Goal: Task Accomplishment & Management: Use online tool/utility

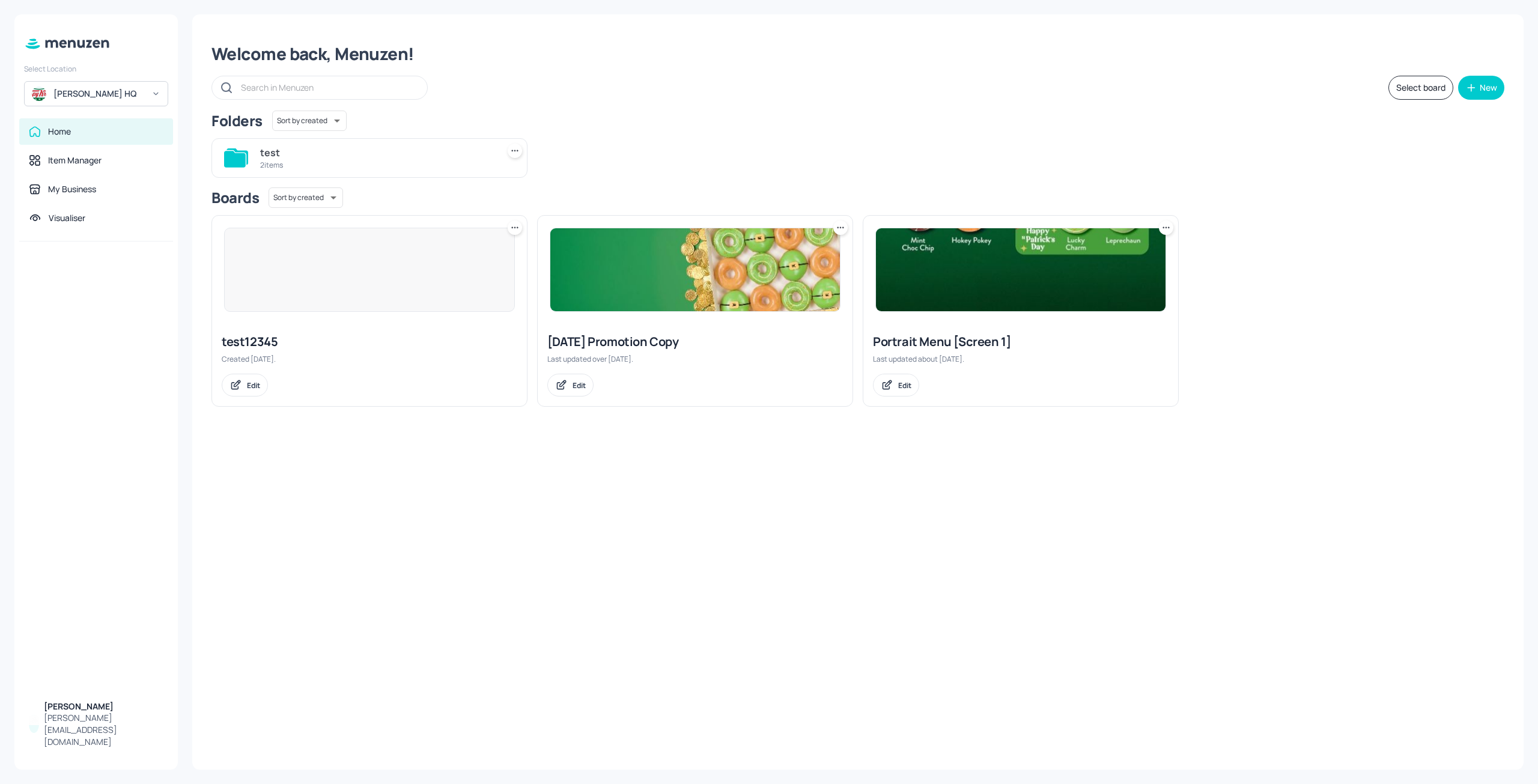
click at [604, 271] on img at bounding box center [696, 269] width 290 height 83
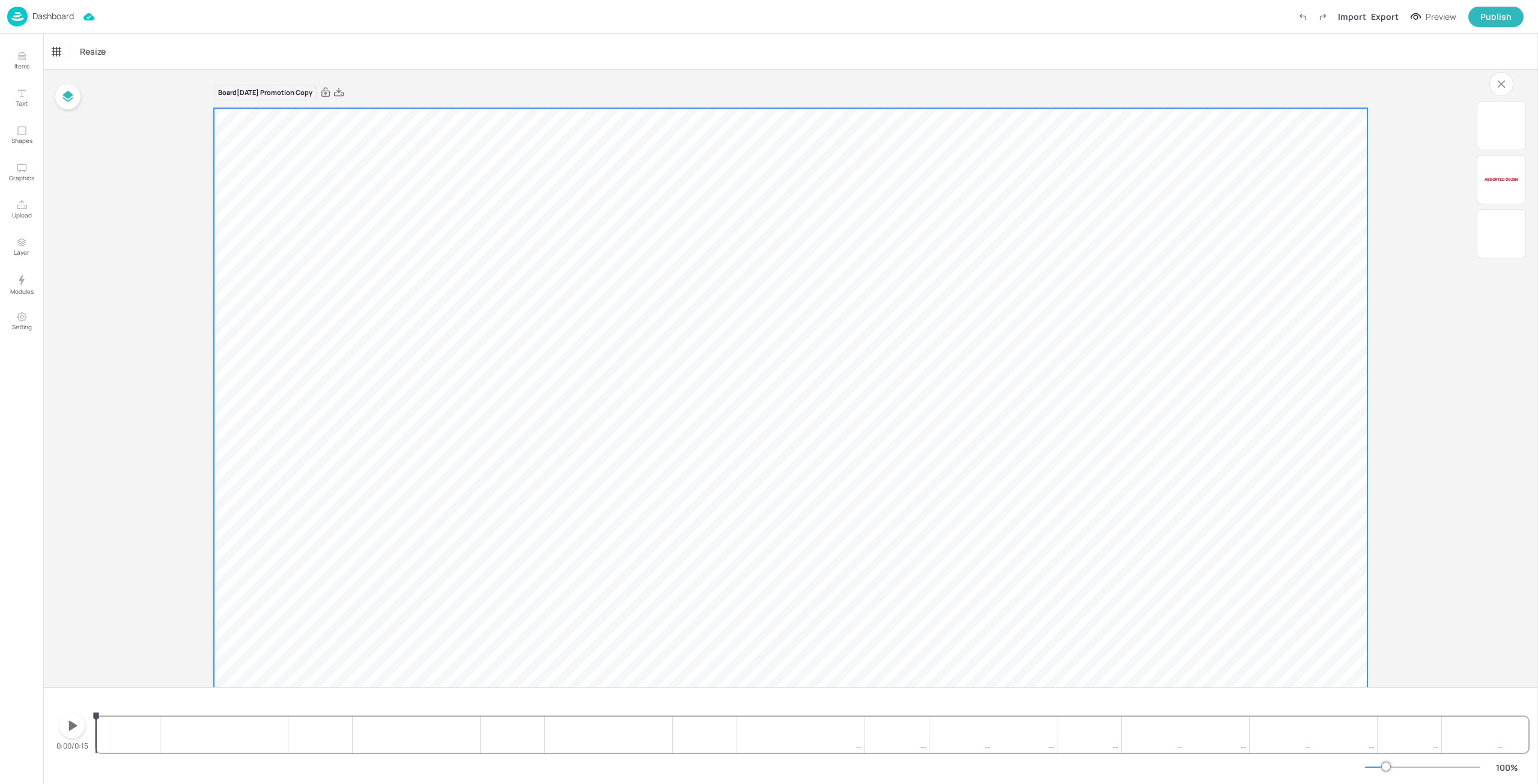
scroll to position [100, 0]
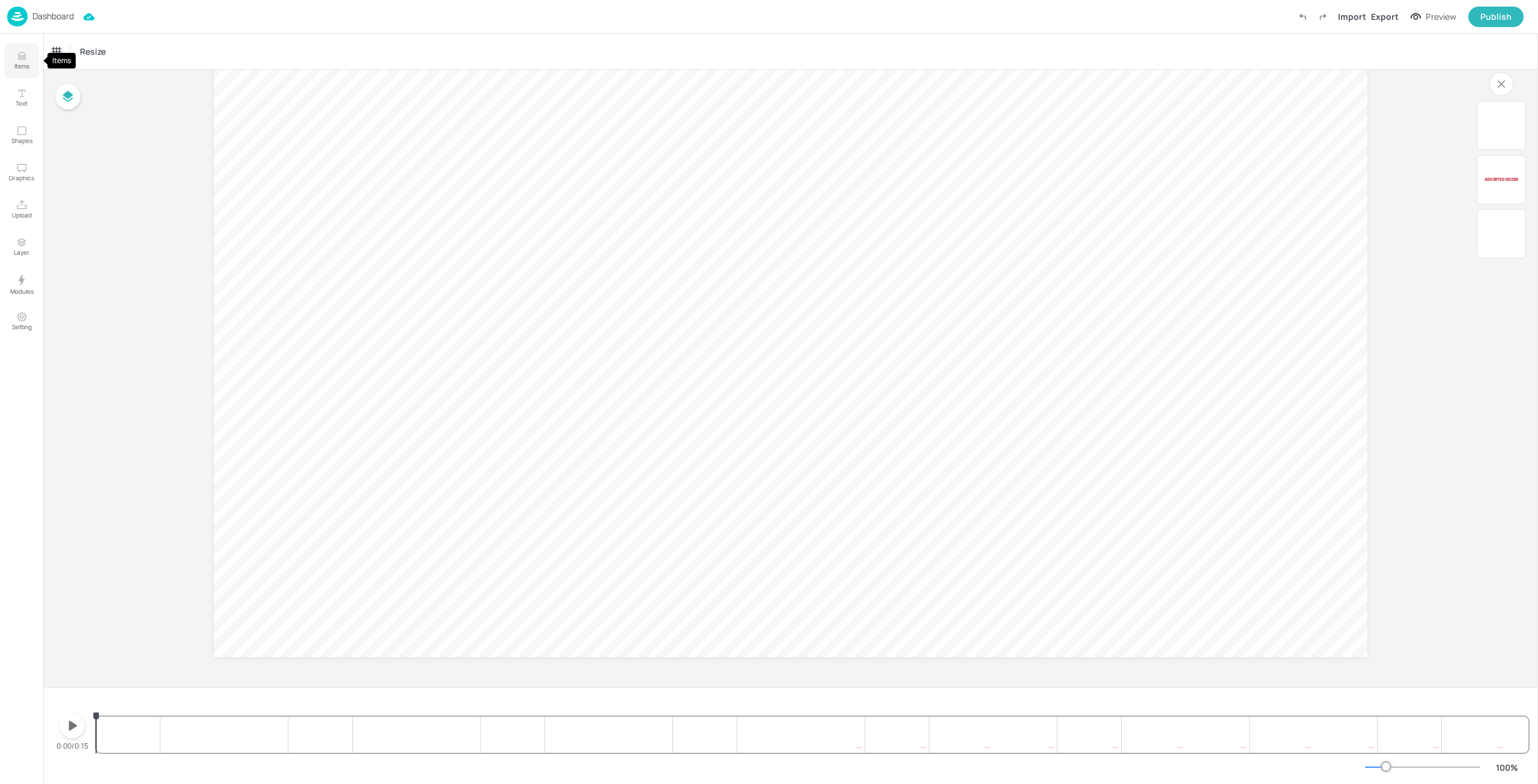
click at [22, 66] on p "Items" at bounding box center [21, 66] width 15 height 9
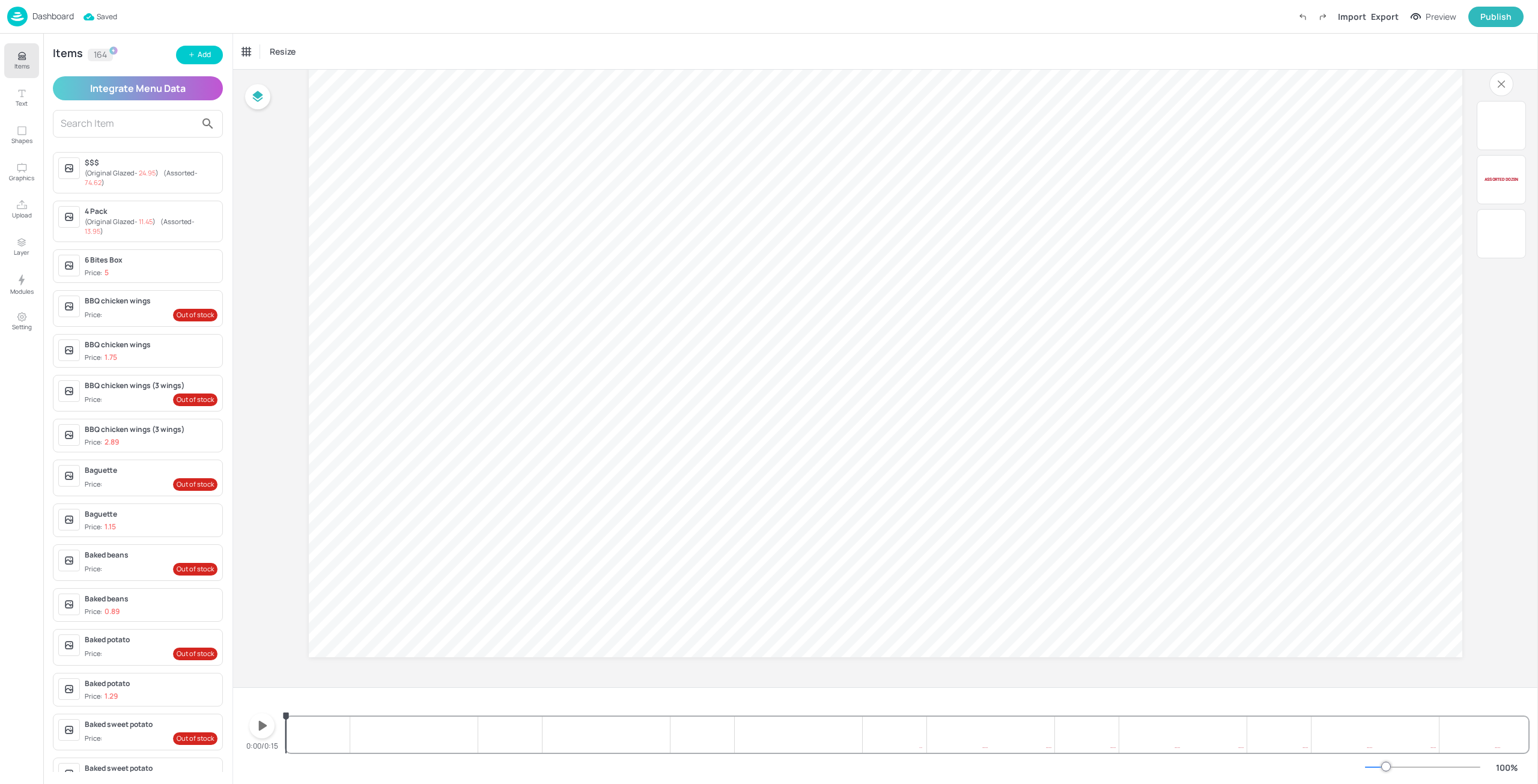
click at [131, 259] on div "6 Bites Box" at bounding box center [151, 260] width 132 height 11
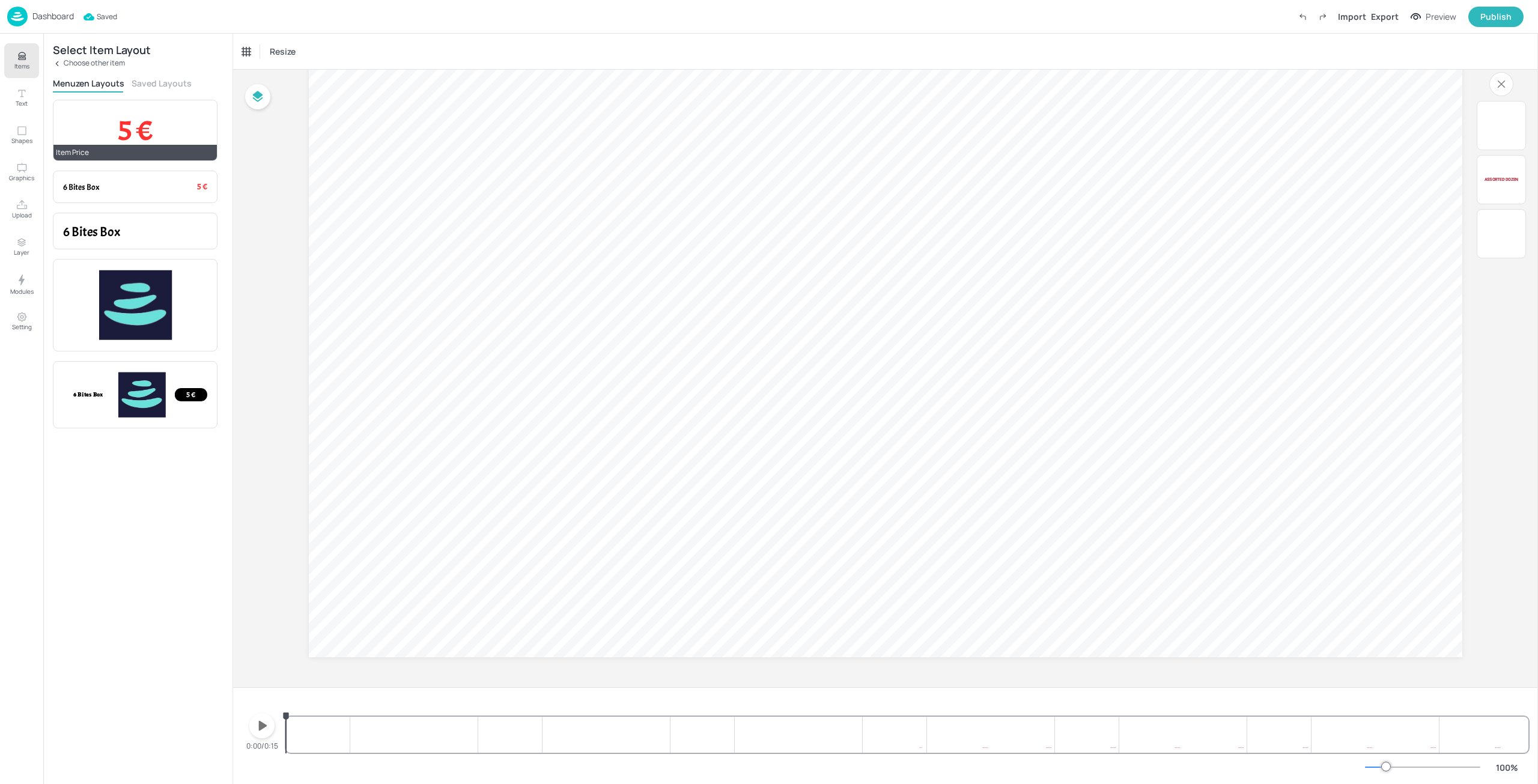
click at [168, 129] on p "5 €" at bounding box center [135, 130] width 144 height 41
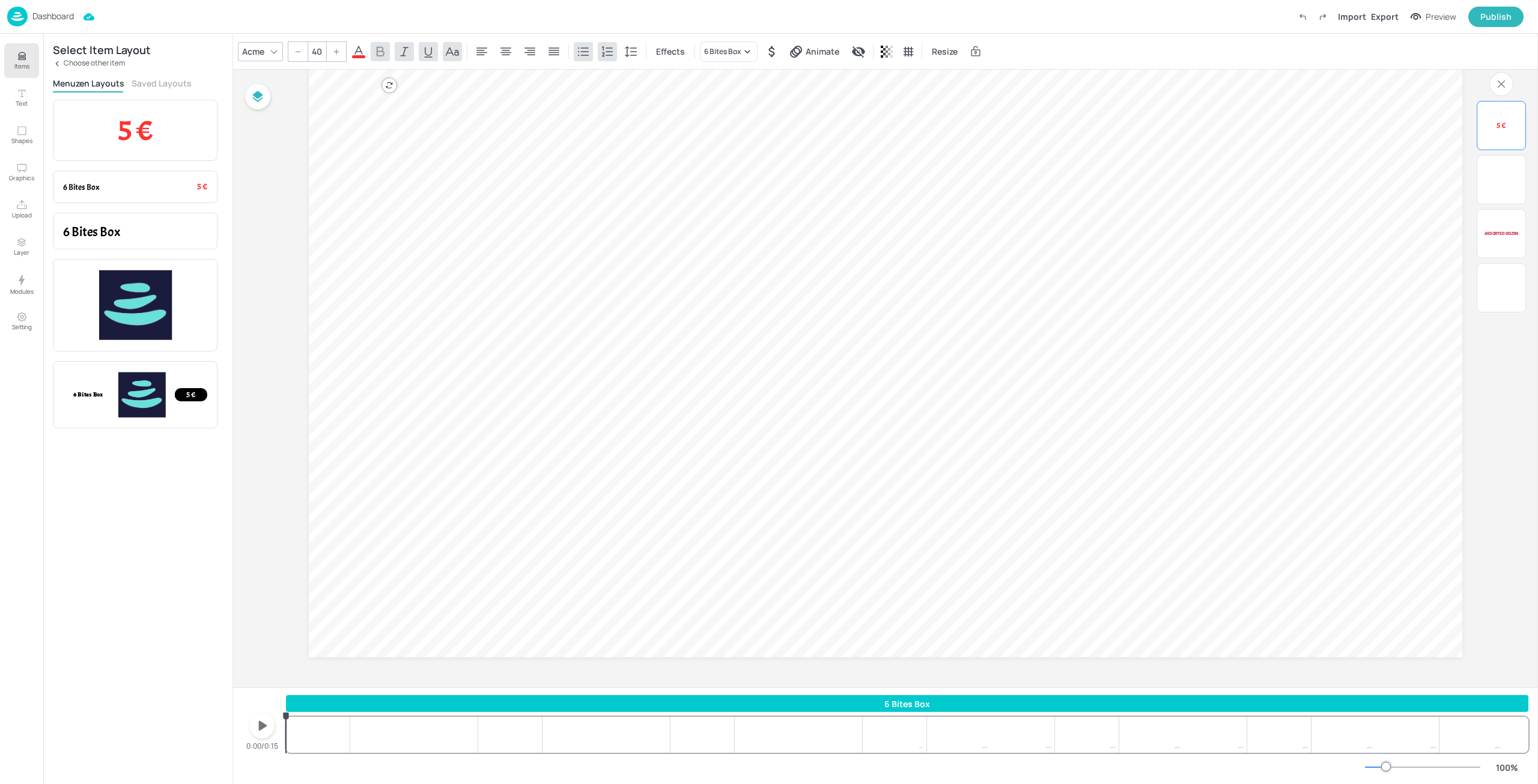
click at [1504, 121] on div "5 €" at bounding box center [1501, 125] width 39 height 11
click at [259, 725] on icon "button" at bounding box center [263, 726] width 9 height 10
click at [260, 725] on icon "button" at bounding box center [262, 726] width 10 height 12
click at [167, 145] on div "Item Price" at bounding box center [135, 153] width 163 height 16
type input "40"
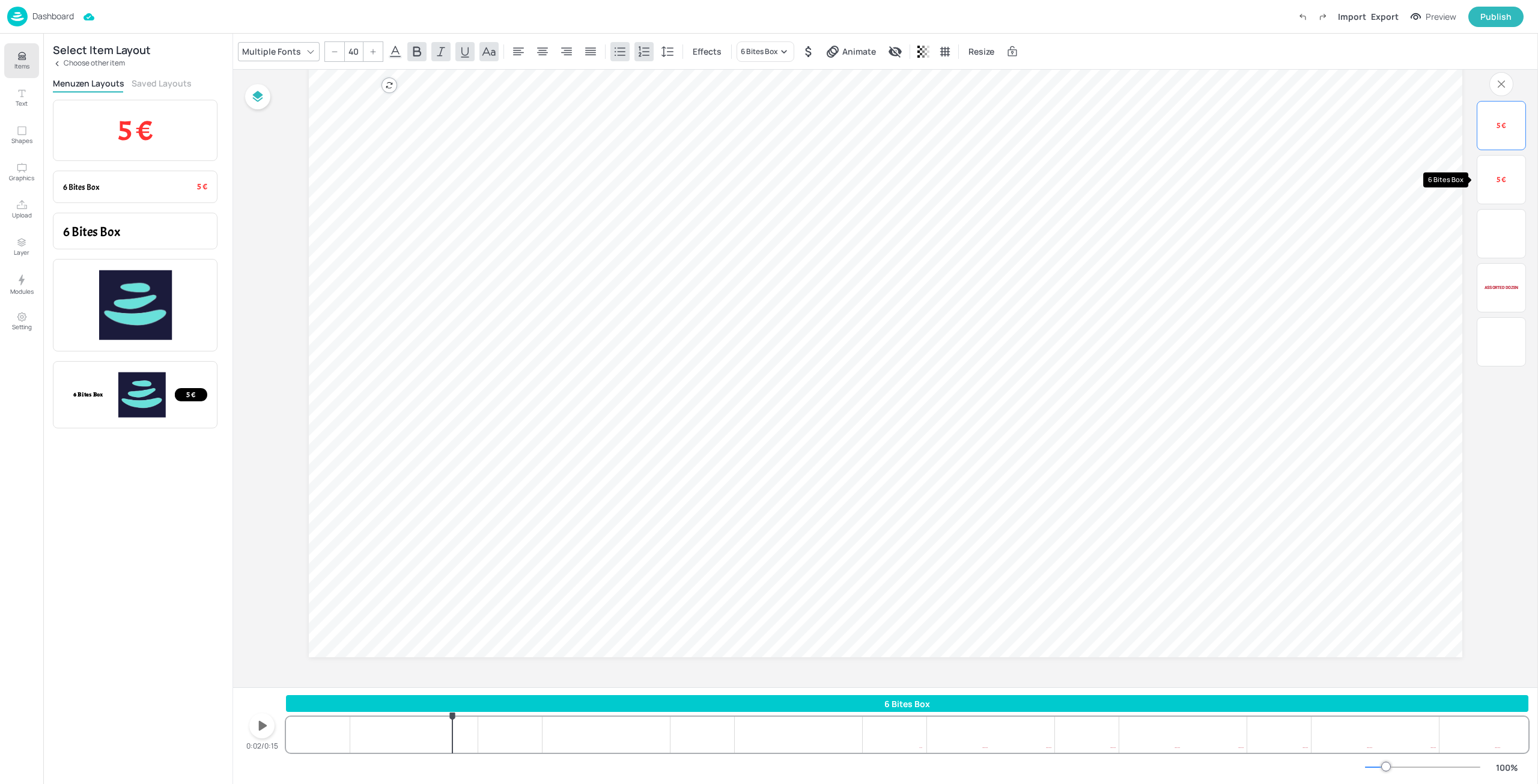
click at [1505, 180] on span "5 €" at bounding box center [1501, 180] width 10 height 10
drag, startPoint x: 287, startPoint y: 714, endPoint x: 1393, endPoint y: 691, distance: 1106.2
click at [1393, 691] on div "5 € 5 € 74.62 € $ Assorted dozen 0:12/0:15 6 Bites Box Assorted dozen 74.62 € $…" at bounding box center [885, 734] width 1305 height 96
click at [1501, 194] on div "5 €" at bounding box center [1501, 180] width 39 height 39
click at [359, 50] on icon at bounding box center [358, 52] width 15 height 15
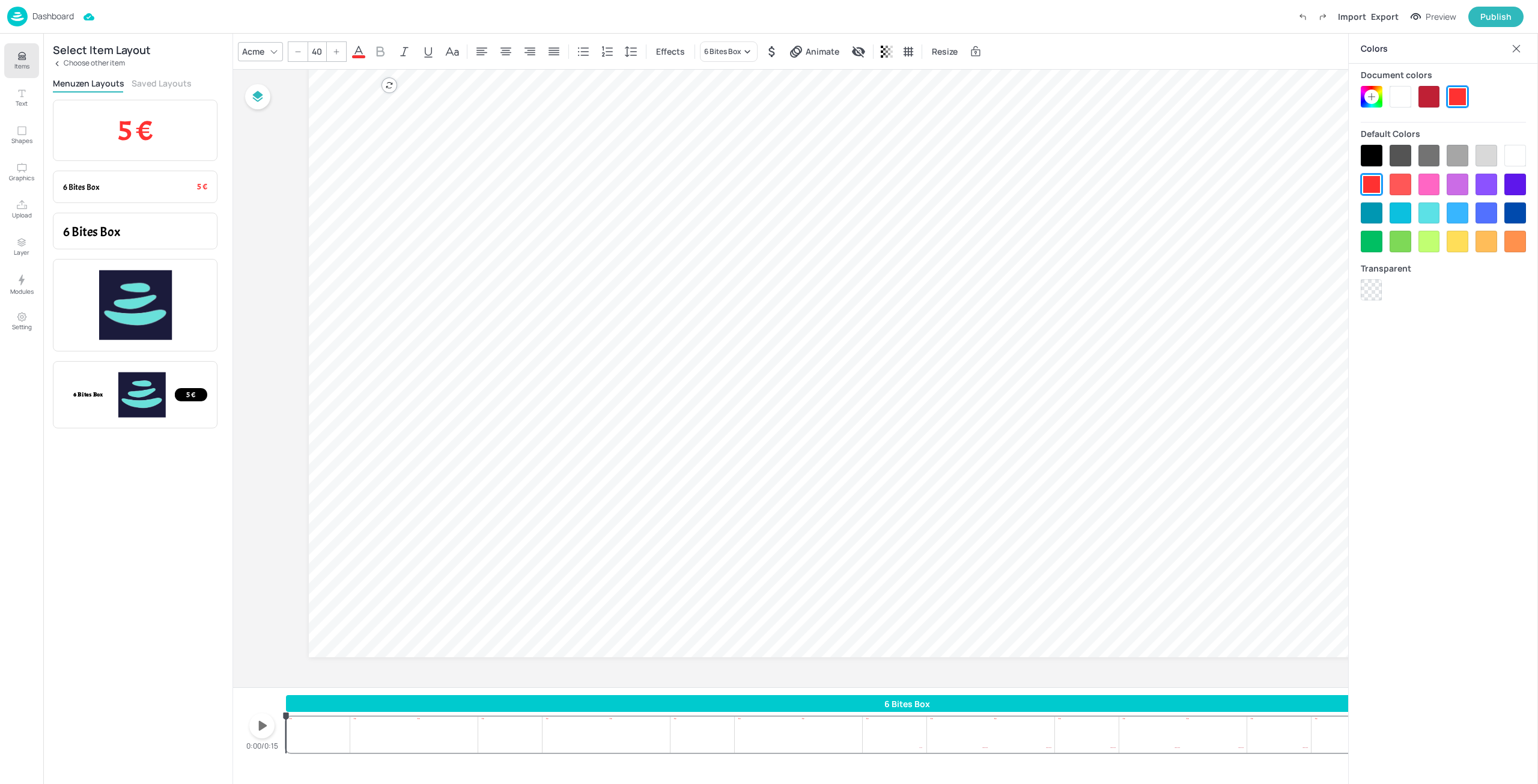
click at [1373, 160] on div at bounding box center [1372, 156] width 21 height 21
click at [1374, 160] on div at bounding box center [1372, 156] width 21 height 21
click at [275, 375] on div "Board St Patrick's Day Promotion Copy Assorted dozen 74.62 € $ 5 € 5 €" at bounding box center [885, 328] width 1221 height 717
click at [1085, 670] on div at bounding box center [885, 672] width 1154 height 30
click at [1518, 45] on icon at bounding box center [1516, 49] width 12 height 12
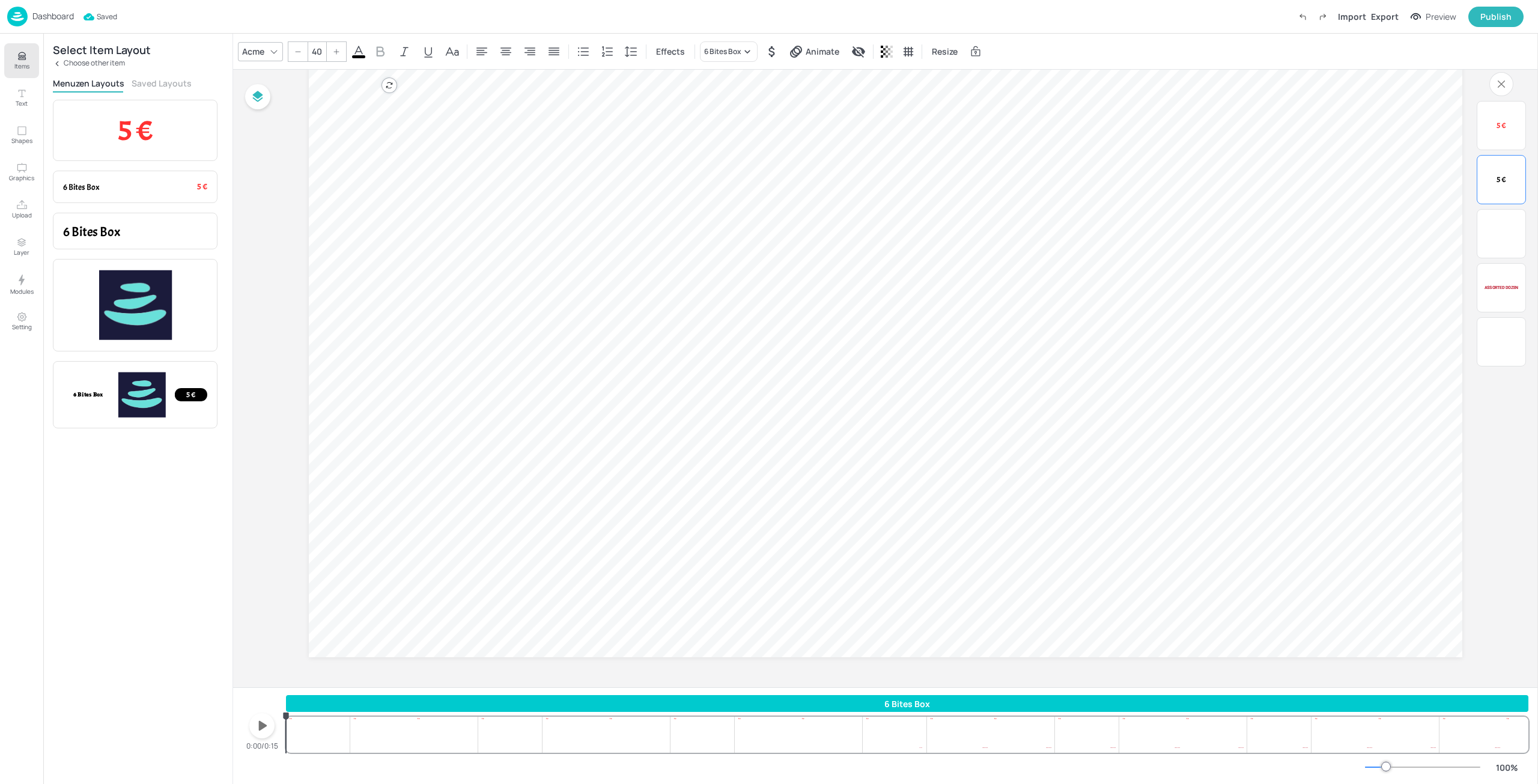
click at [156, 90] on div "Menuzen Layouts Saved Layouts" at bounding box center [137, 85] width 170 height 15
click at [155, 81] on button "Saved Layouts" at bounding box center [161, 84] width 60 height 12
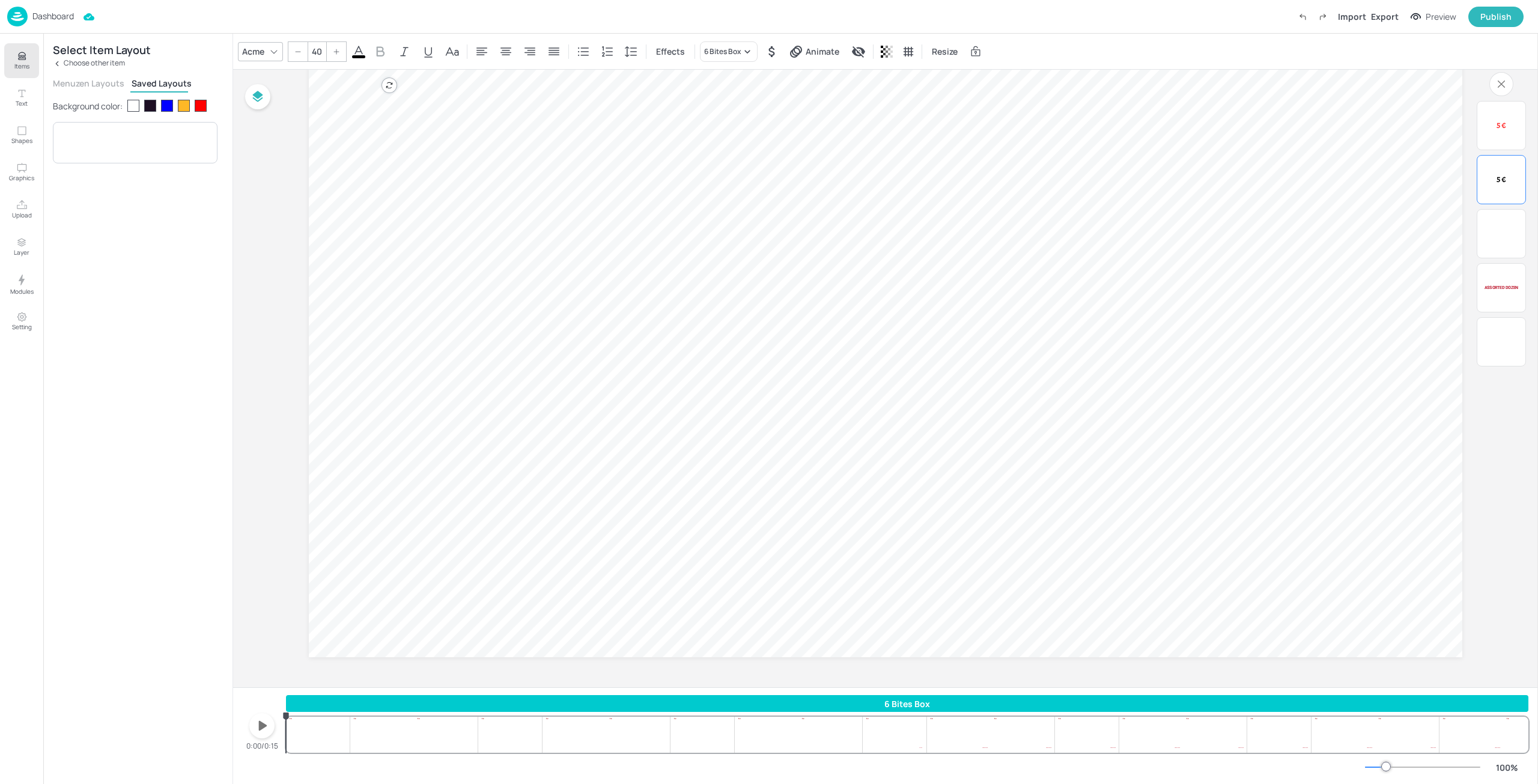
click at [156, 101] on div at bounding box center [150, 106] width 12 height 12
click at [133, 108] on div at bounding box center [133, 106] width 12 height 12
click at [149, 137] on span "5 €" at bounding box center [154, 142] width 10 height 12
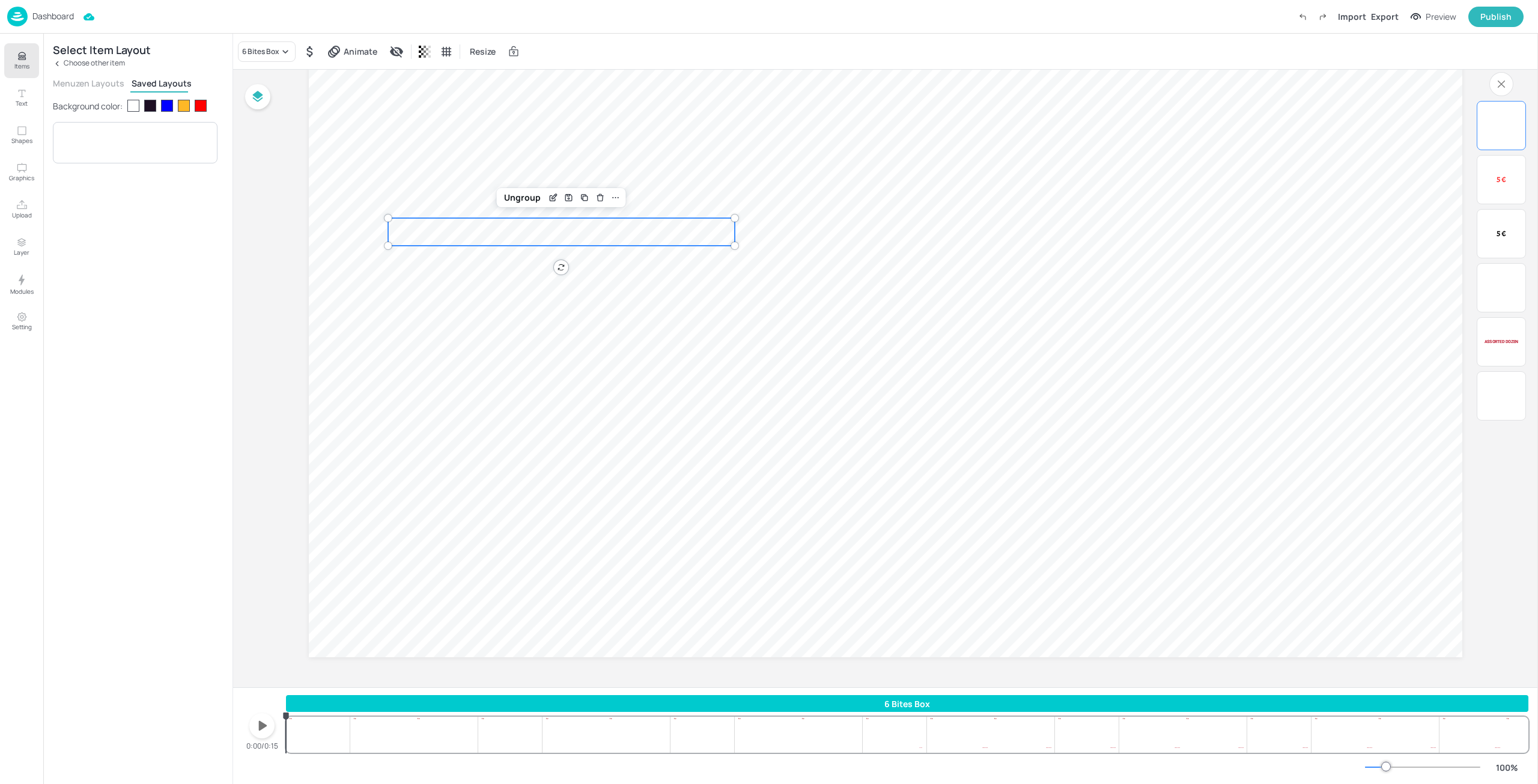
click at [77, 61] on p "Choose other item" at bounding box center [93, 63] width 61 height 9
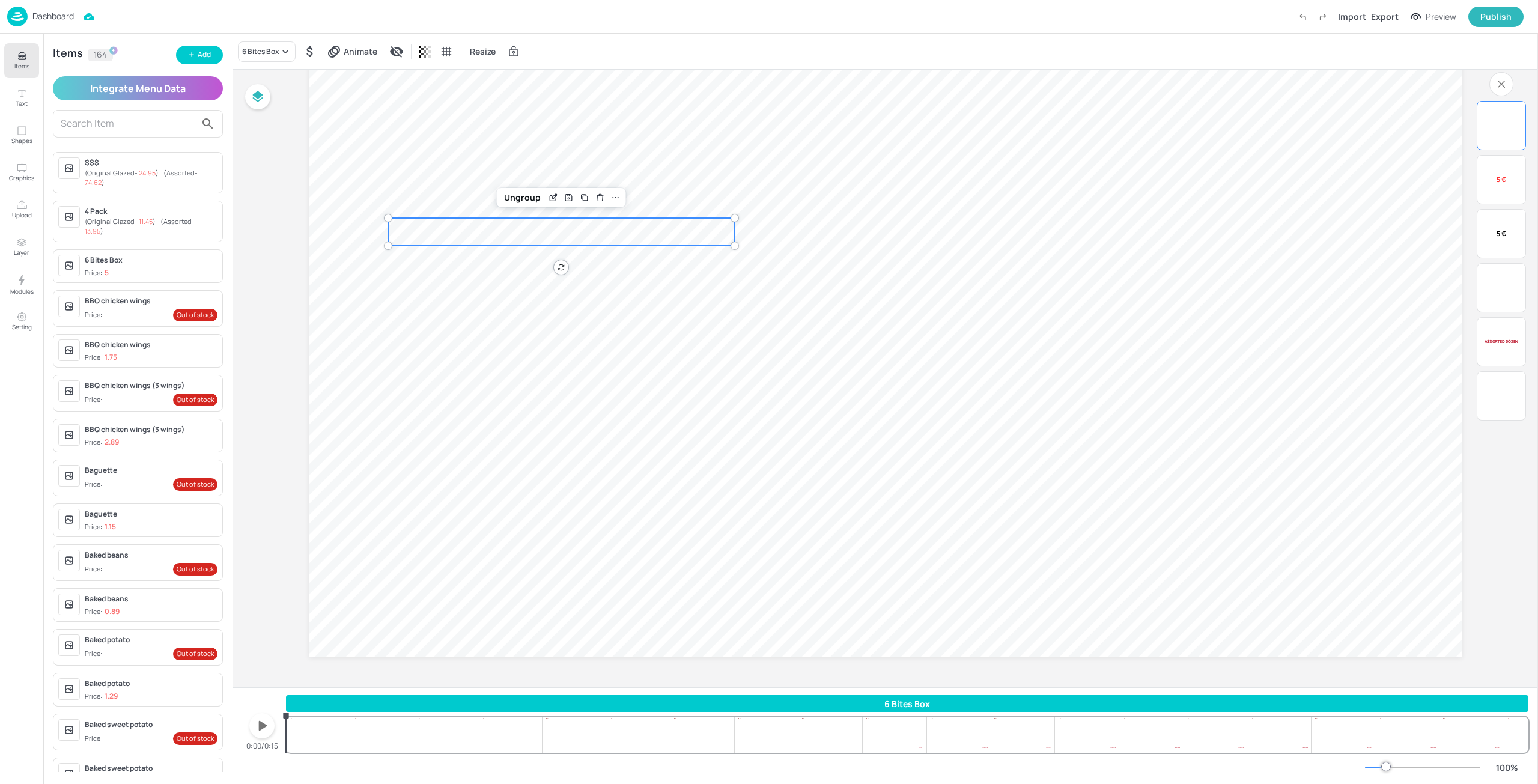
click at [134, 221] on span "( Original Glazed - 11.45 )" at bounding box center [120, 221] width 71 height 9
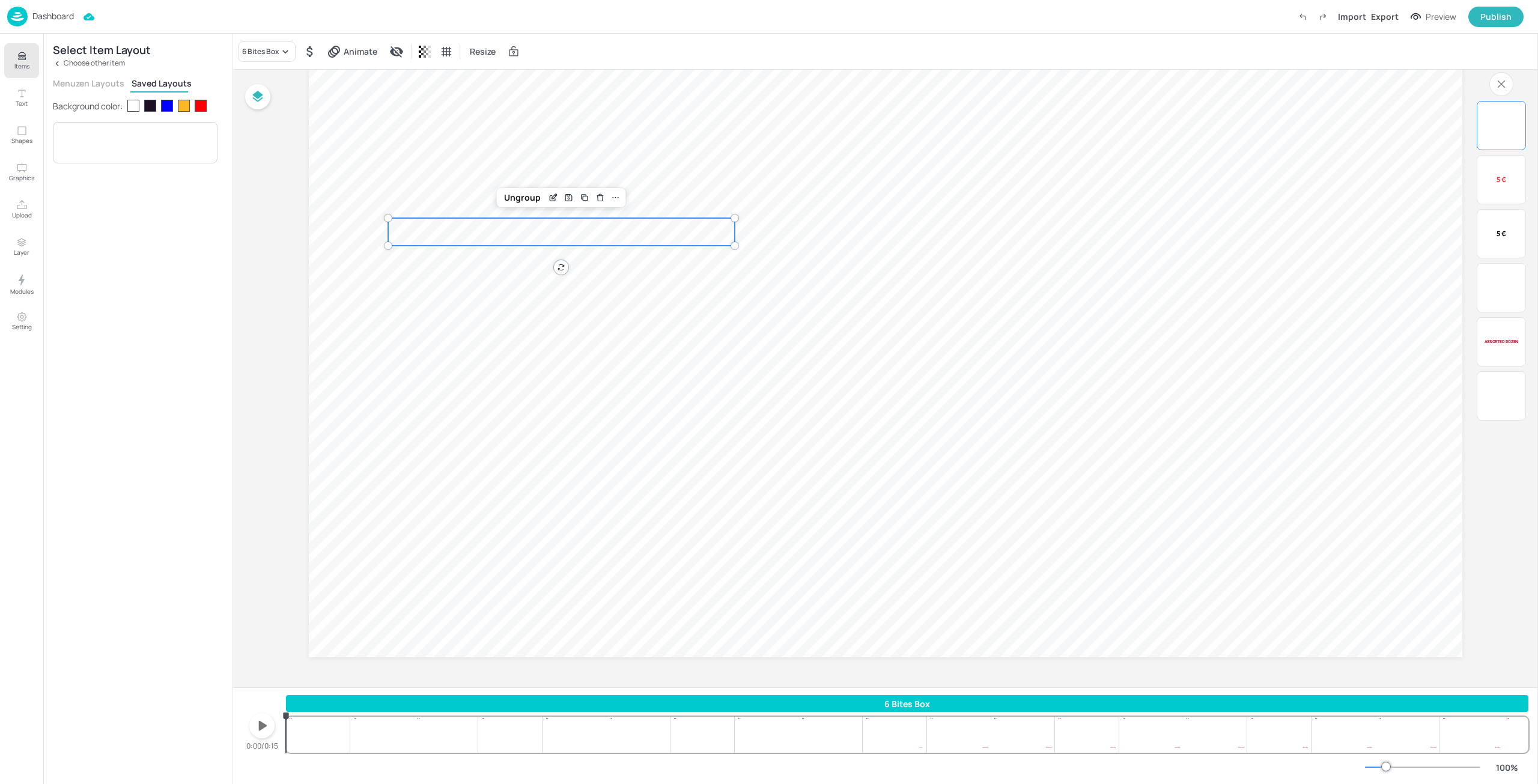
click at [74, 63] on p "Choose other item" at bounding box center [93, 63] width 61 height 9
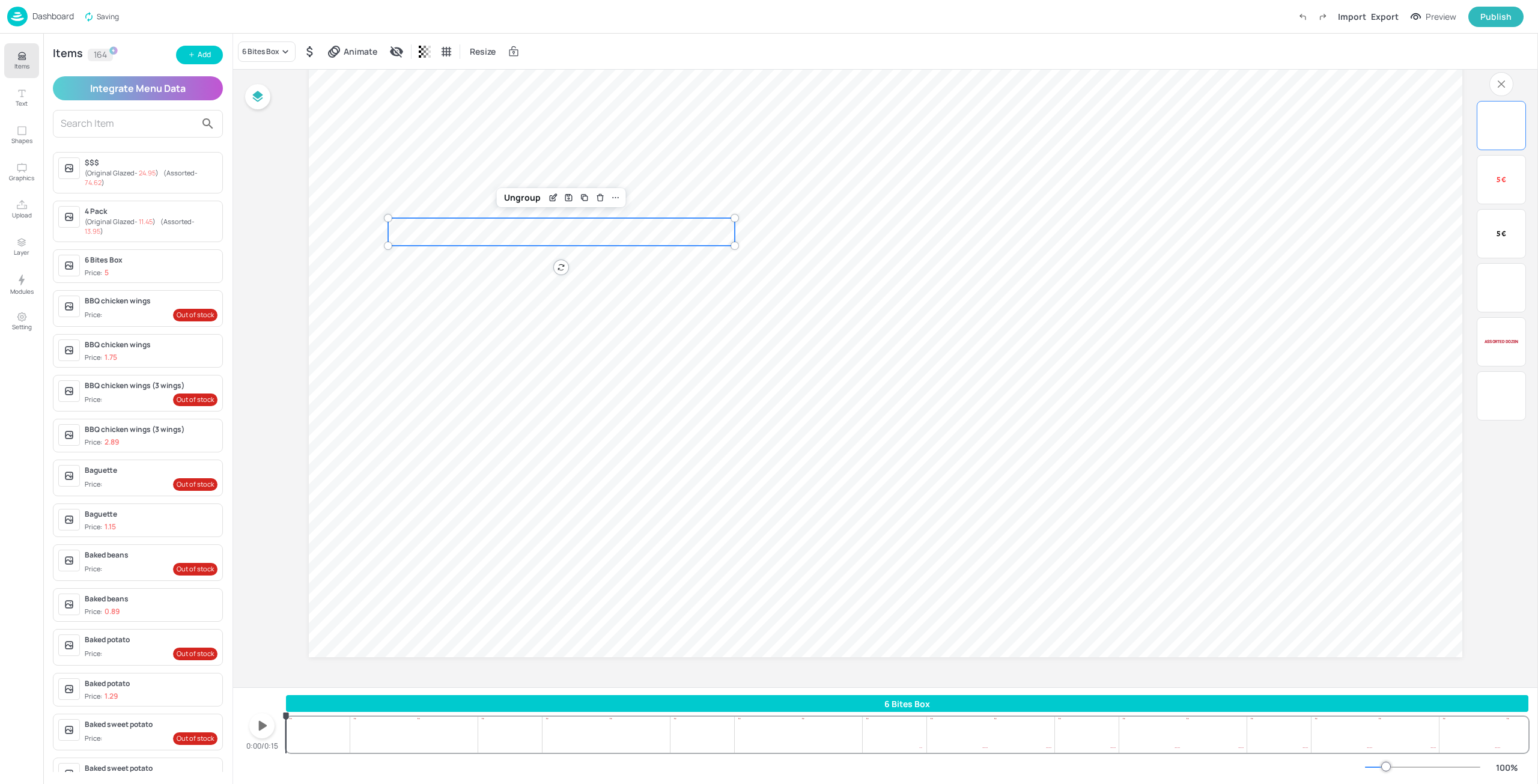
click at [125, 436] on div "BBQ chicken wings (3 wings) Price: 2.89" at bounding box center [151, 436] width 132 height 23
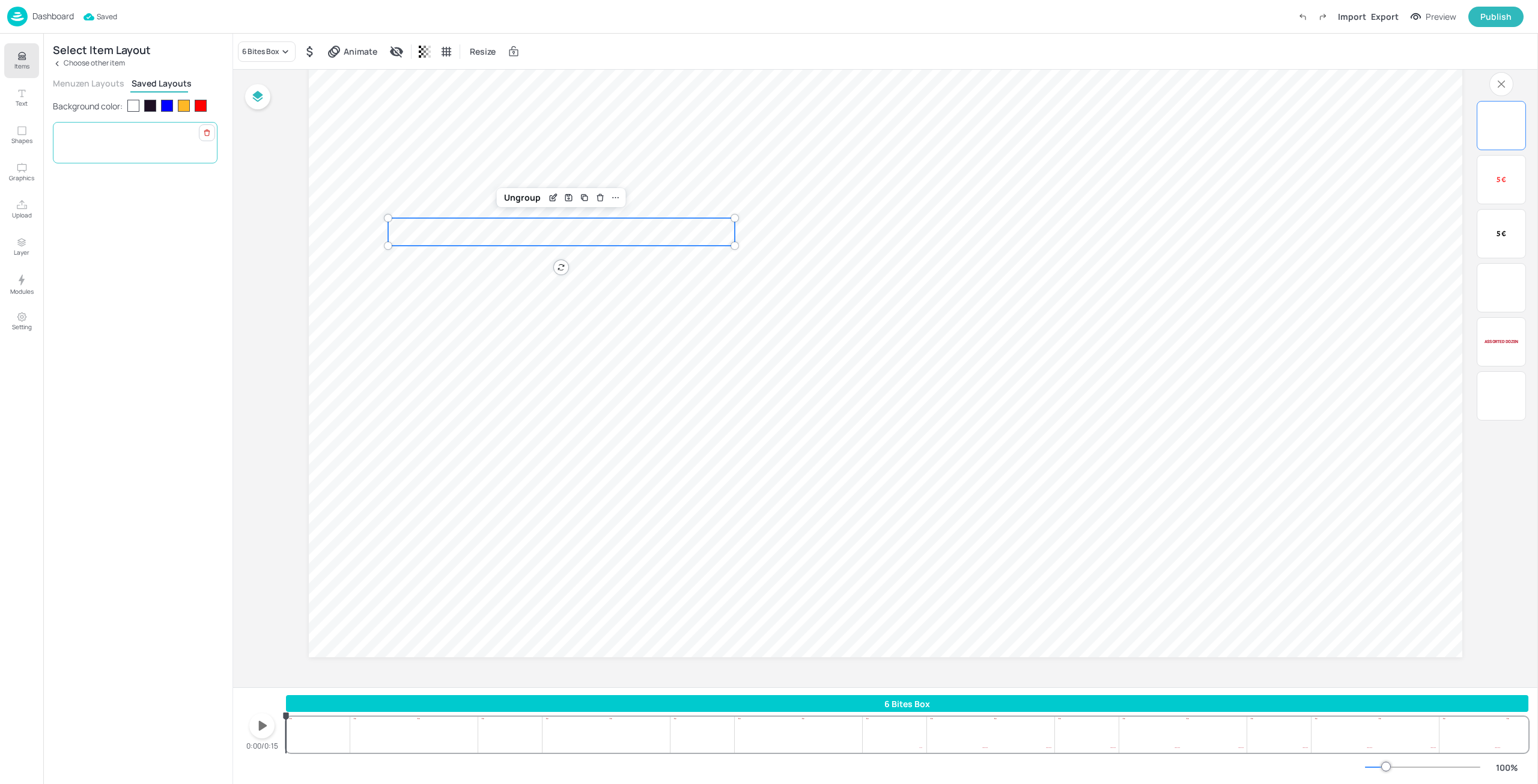
click at [112, 132] on div "BBQ chicken wings (3 wings) 2.89 € 2.89 €" at bounding box center [134, 142] width 164 height 42
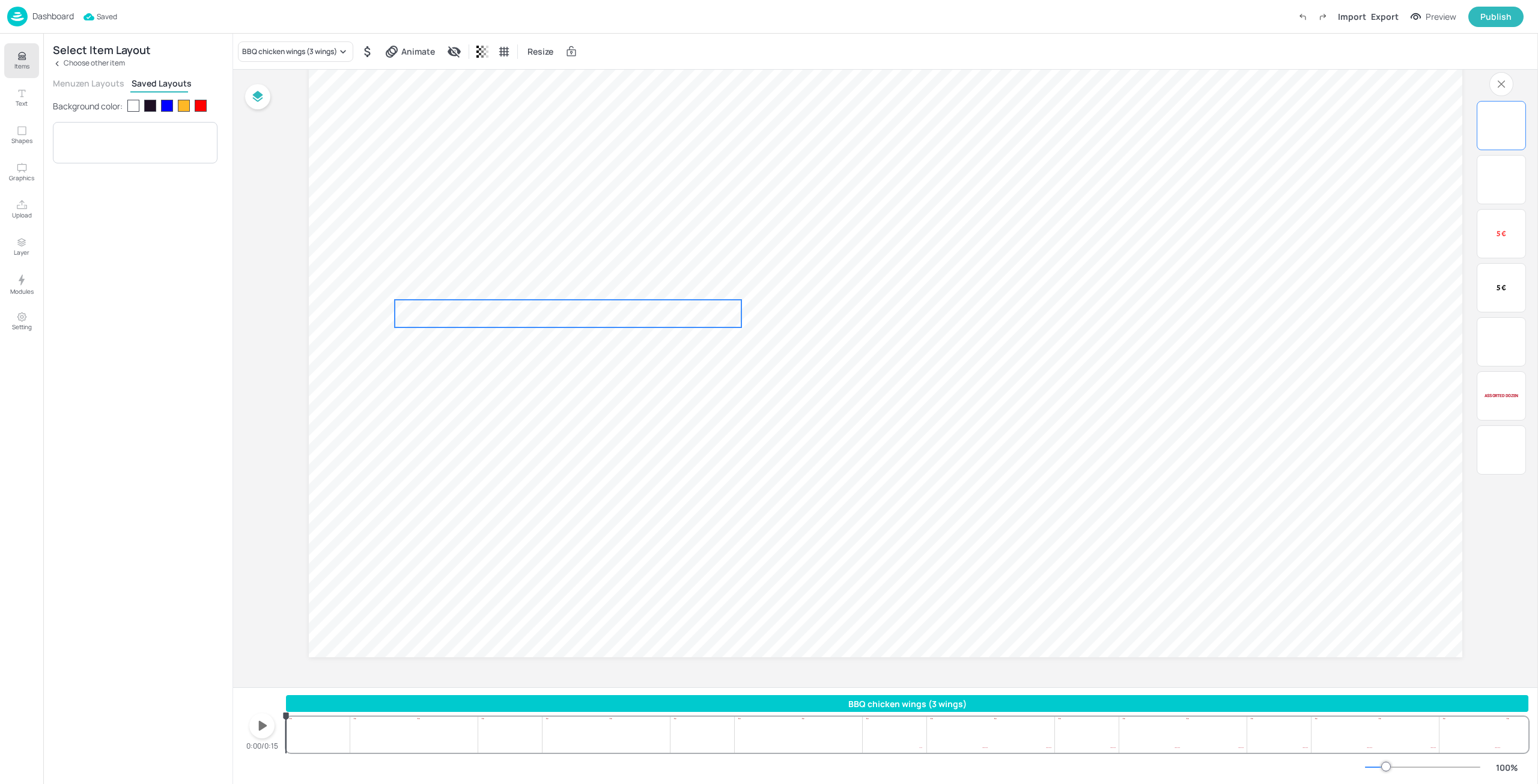
drag, startPoint x: 446, startPoint y: 303, endPoint x: 459, endPoint y: 323, distance: 23.9
click at [459, 323] on span "BBQ chicken wings (3 wings)" at bounding box center [476, 328] width 161 height 56
click at [284, 706] on div "0:00/0:15 BBQ chicken wings (3 wings) Assorted dozen 74.62 € $ 5 € 5 € 6 Bites …" at bounding box center [885, 723] width 1286 height 57
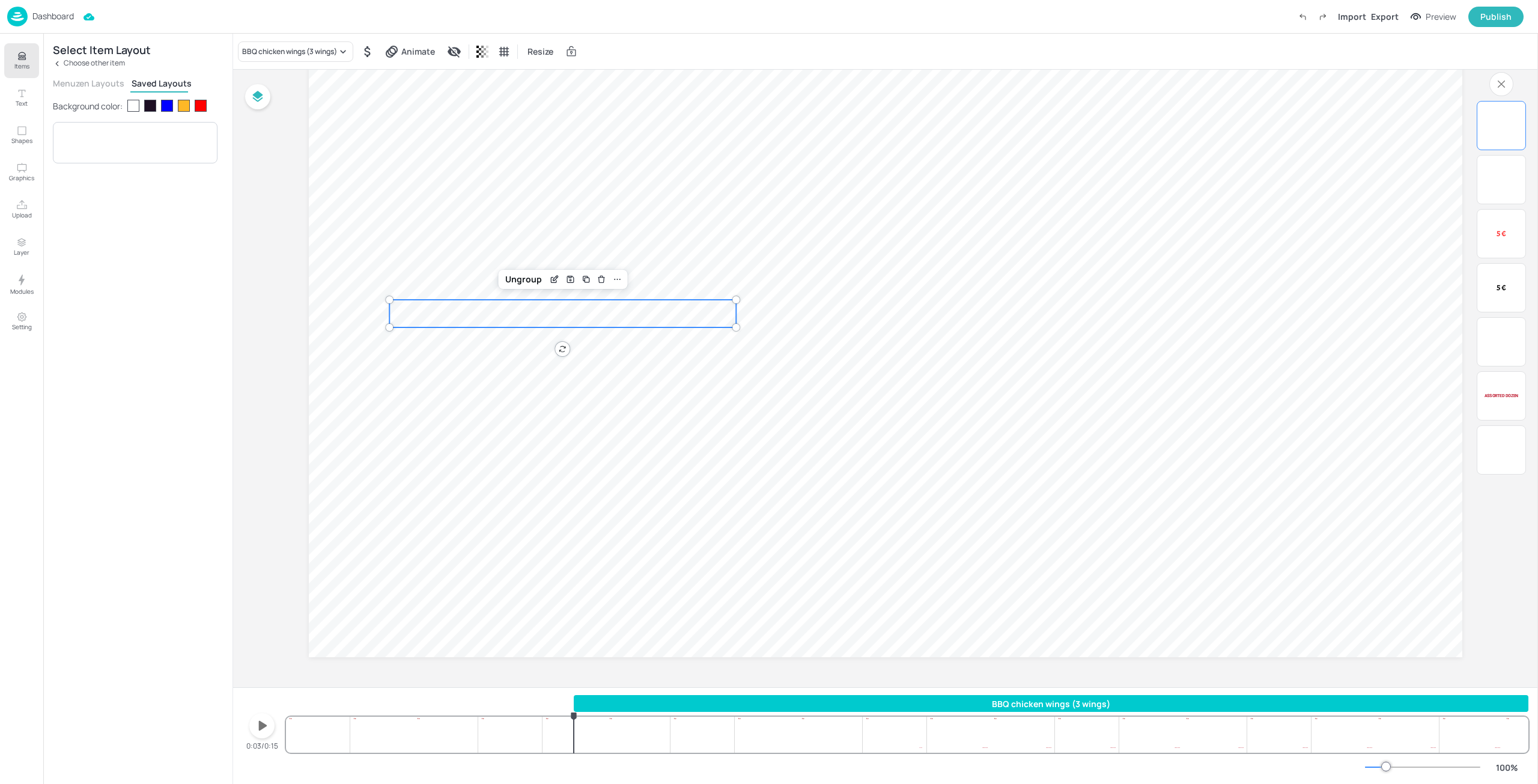
drag, startPoint x: 287, startPoint y: 706, endPoint x: 574, endPoint y: 693, distance: 287.3
click at [574, 693] on div "BBQ chicken wings (3 wings) 2.89 € 2.89 € 6 Bites Box 5 € 5 € 5 € 5 € 74.62 € $…" at bounding box center [885, 734] width 1305 height 96
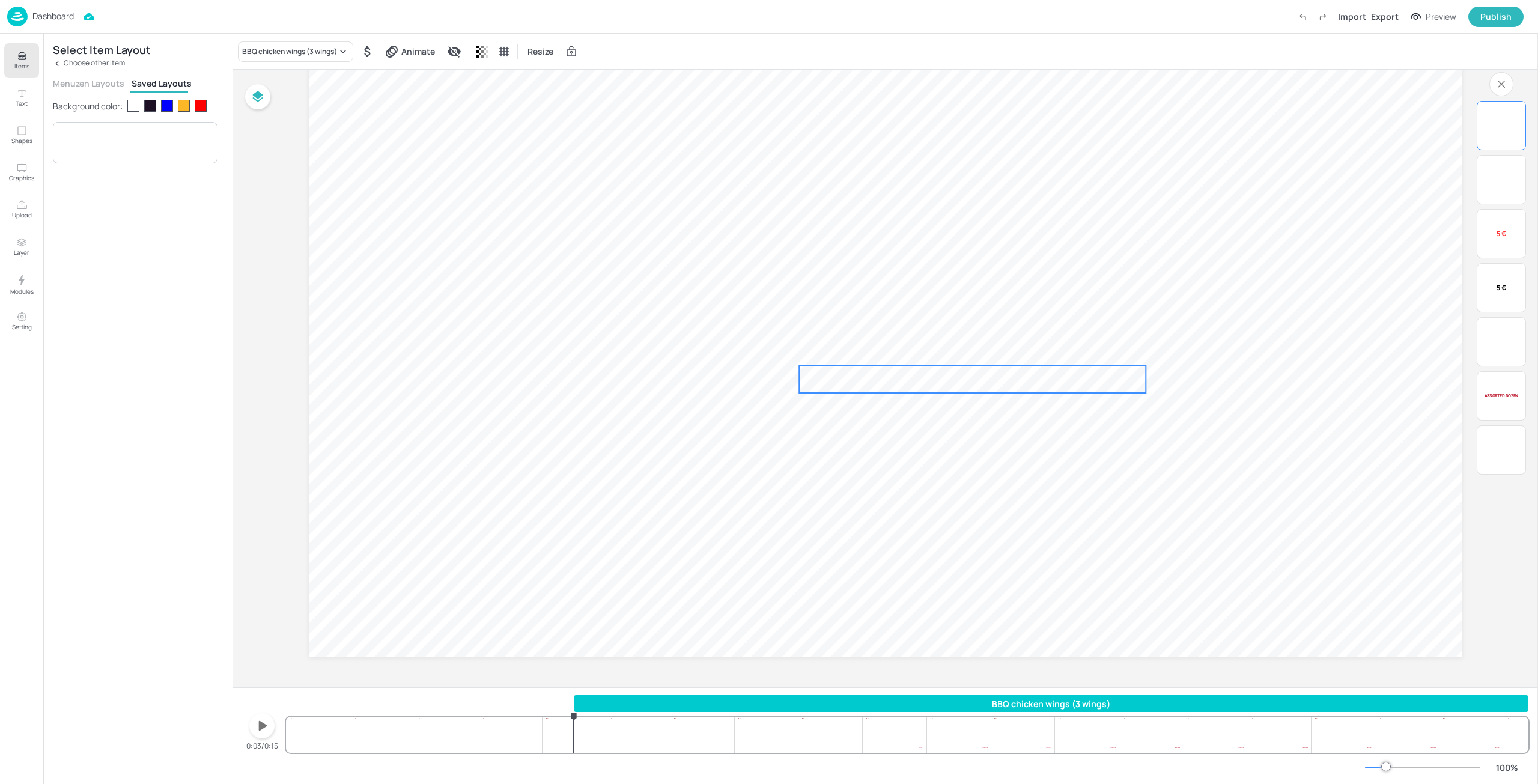
drag, startPoint x: 535, startPoint y: 320, endPoint x: 945, endPoint y: 385, distance: 415.1
click at [945, 385] on p "BBQ chicken wings (3 wings)" at bounding box center [880, 392] width 163 height 55
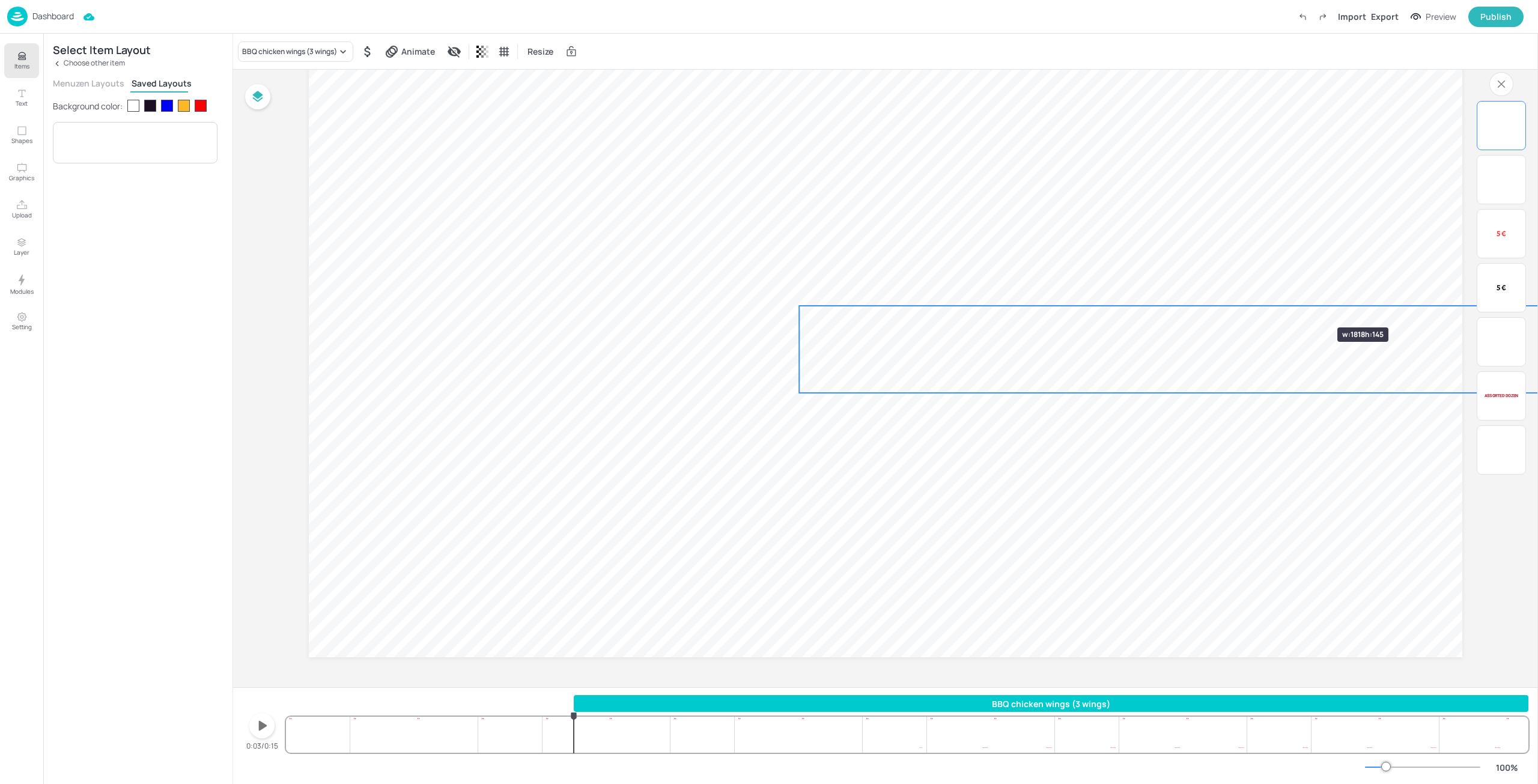
drag, startPoint x: 1145, startPoint y: 365, endPoint x: 1320, endPoint y: 301, distance: 186.3
click at [1320, 301] on div "Assorted dozen 74.62 € $ 5 € 5 € 6 Bites Box 5 € 5 € BBQ chicken wings (3 wings…" at bounding box center [885, 333] width 1154 height 649
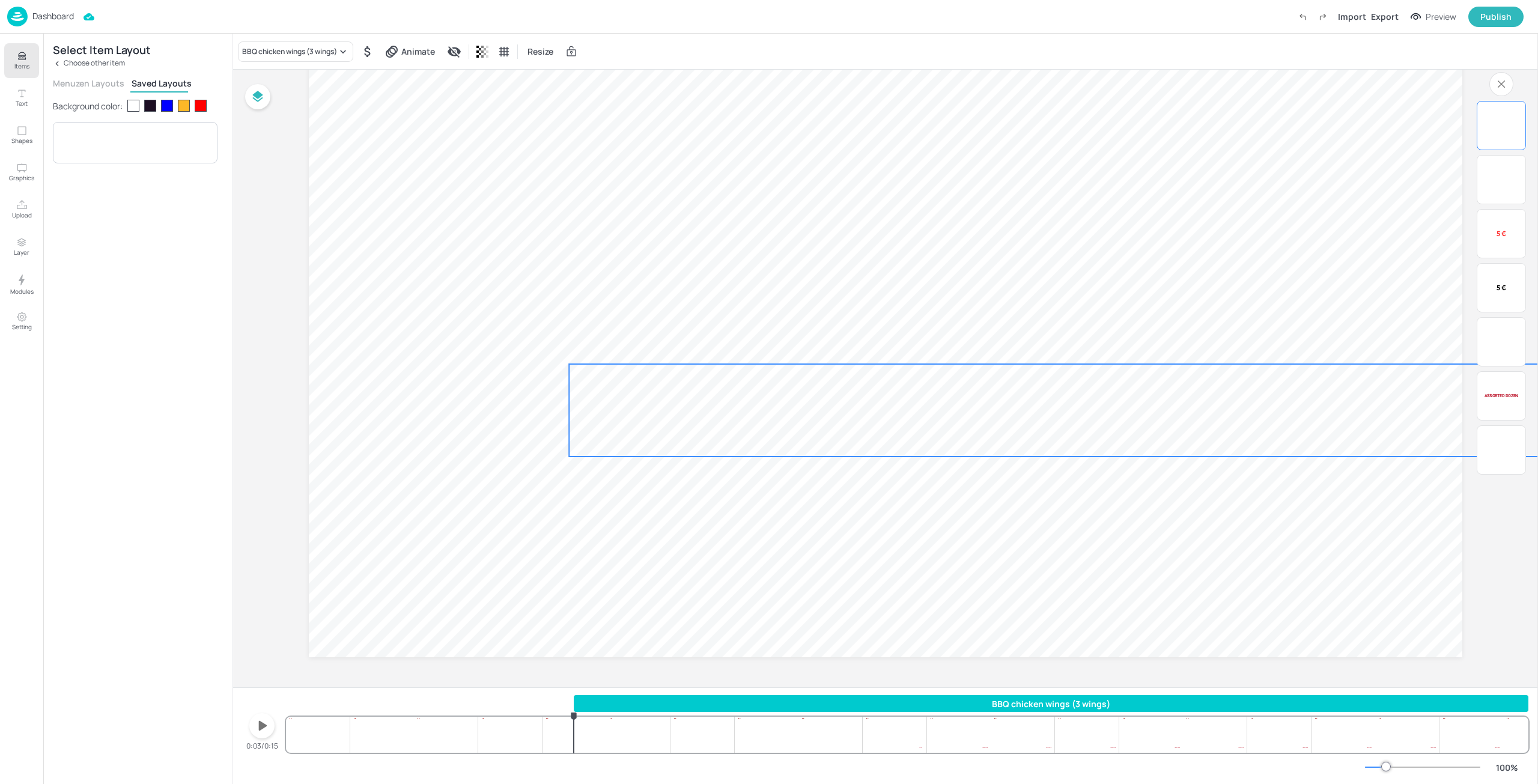
drag, startPoint x: 1013, startPoint y: 362, endPoint x: 994, endPoint y: 412, distance: 53.5
click at [994, 412] on span "BBQ chicken wings (3 wings)" at bounding box center [840, 456] width 541 height 190
drag, startPoint x: 725, startPoint y: 433, endPoint x: 431, endPoint y: 420, distance: 294.3
click at [431, 420] on span "BBQ chicken wings (3 wings)" at bounding box center [496, 448] width 541 height 190
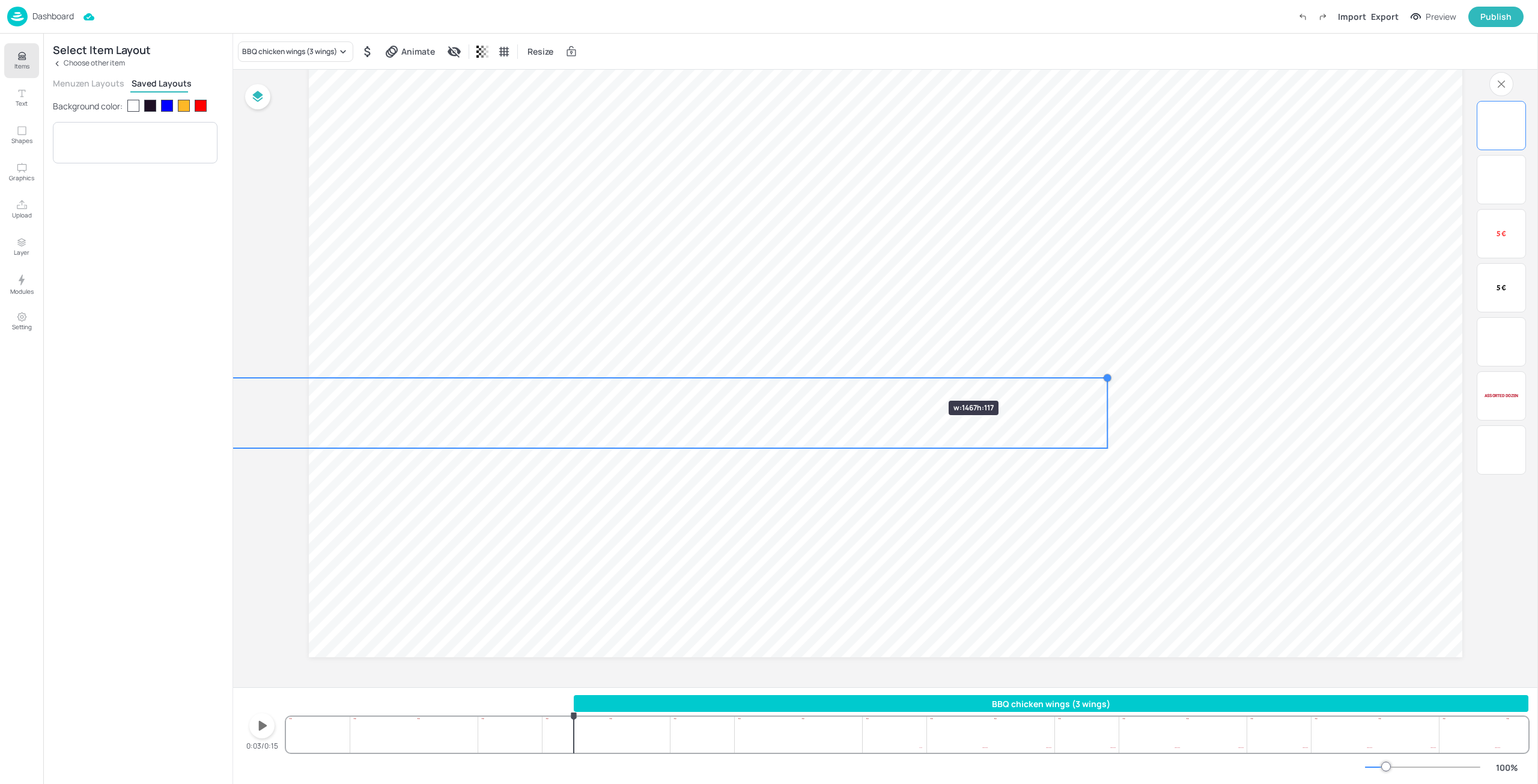
drag, startPoint x: 1382, startPoint y: 357, endPoint x: 735, endPoint y: 402, distance: 648.6
click at [912, 379] on div "Assorted dozen 74.62 € $ 5 € 5 € 6 Bites Box 5 € 5 € BBQ chicken wings (3 wings…" at bounding box center [885, 333] width 1154 height 649
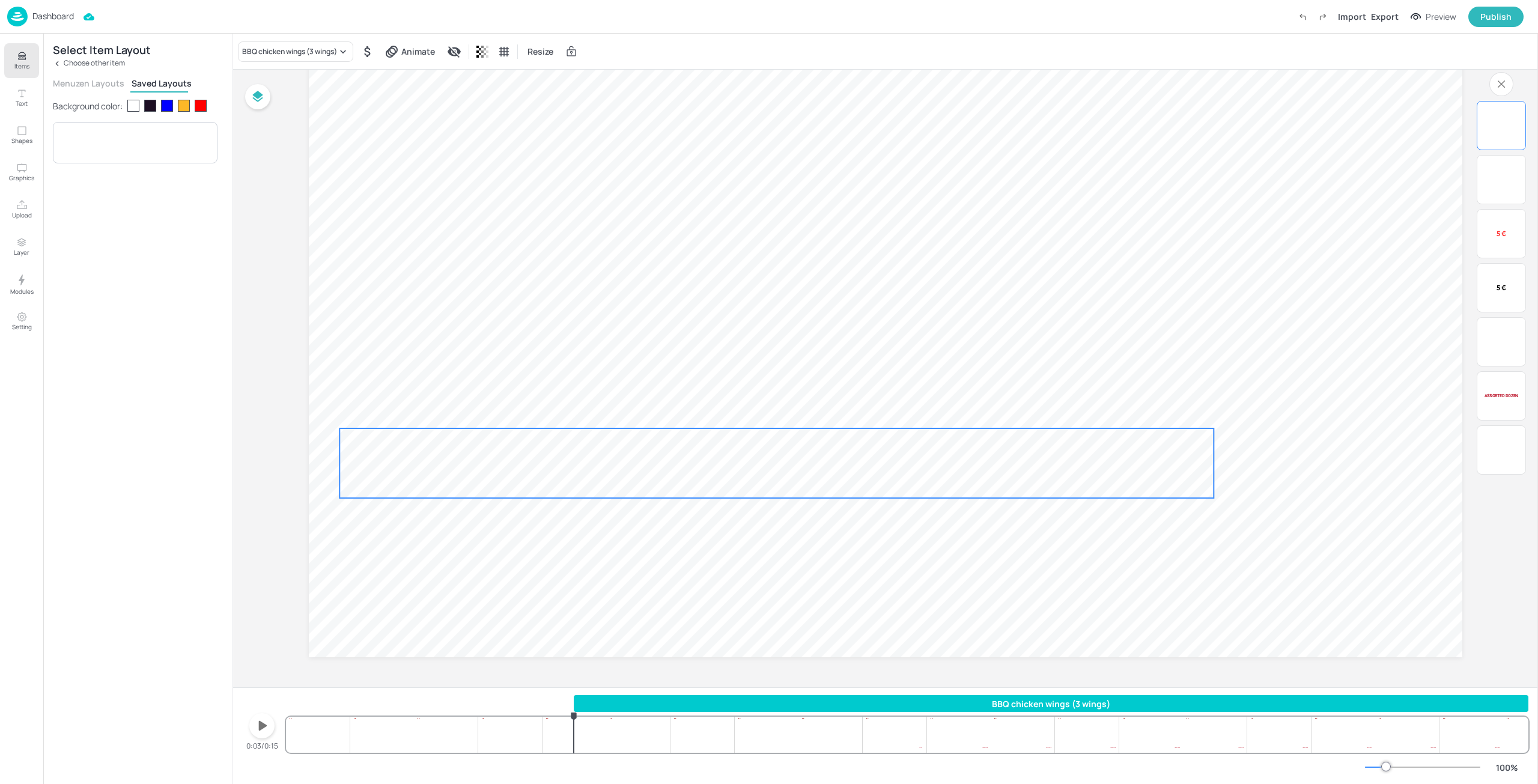
drag, startPoint x: 714, startPoint y: 397, endPoint x: 801, endPoint y: 447, distance: 100.3
click at [801, 447] on span "2.89 €" at bounding box center [852, 462] width 128 height 73
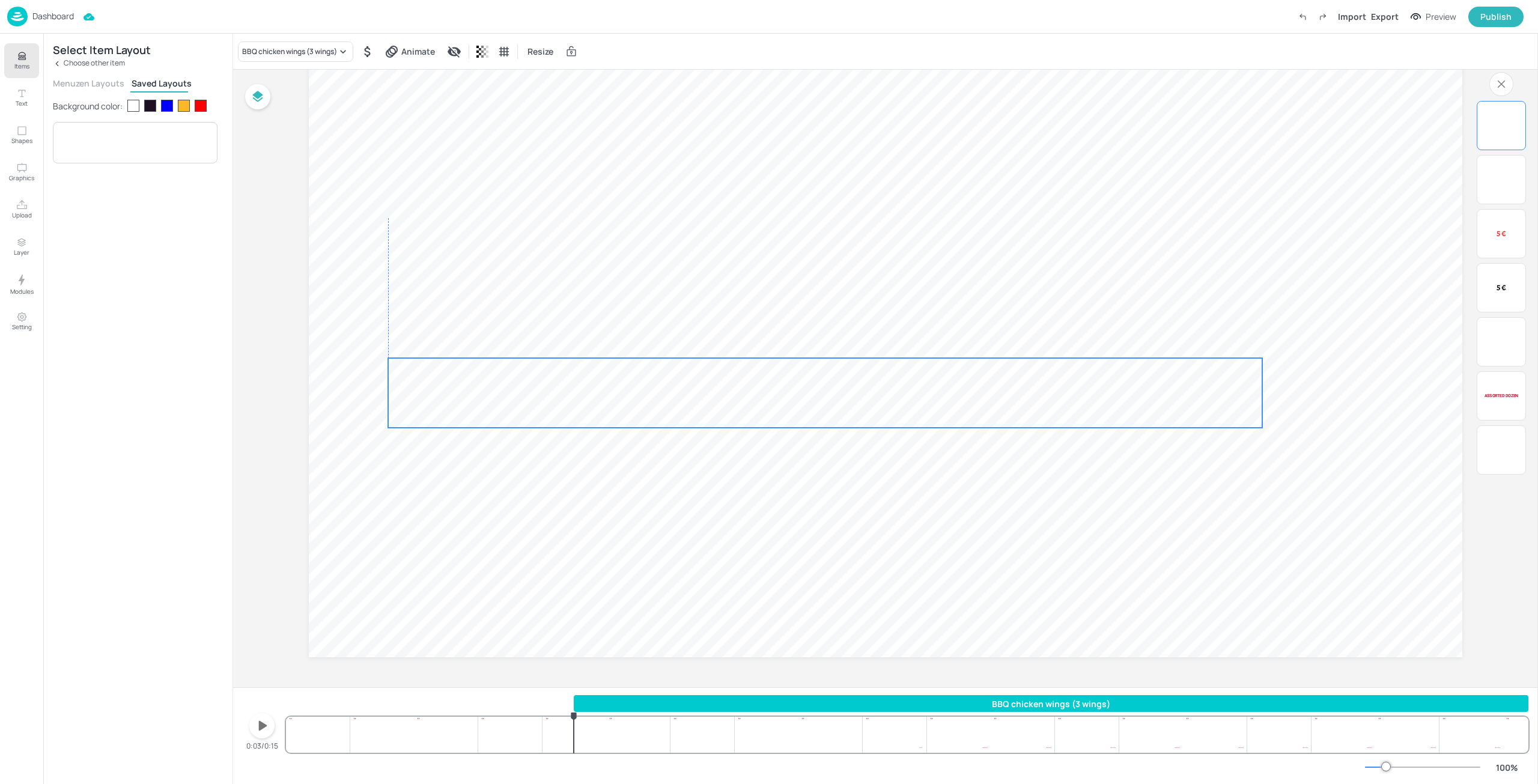
click at [972, 402] on div "BBQ chicken wings (3 wings) 2.89 € 2.89 €" at bounding box center [825, 393] width 874 height 70
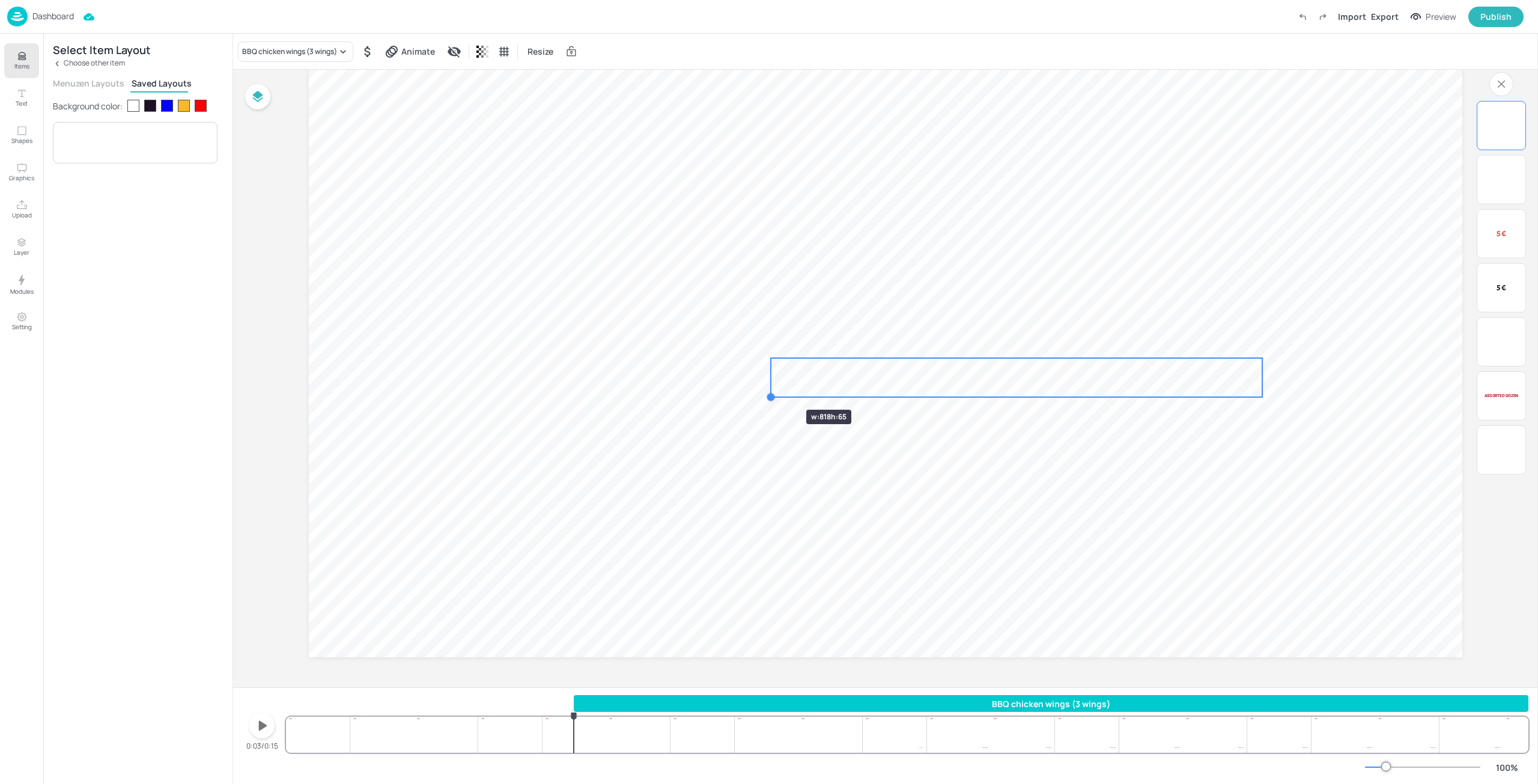
drag, startPoint x: 387, startPoint y: 431, endPoint x: 771, endPoint y: 388, distance: 386.4
click at [771, 388] on div "Assorted dozen 74.62 € $ 5 € 5 € 6 Bites Box 5 € 5 € BBQ chicken wings (3 wings…" at bounding box center [885, 333] width 1154 height 649
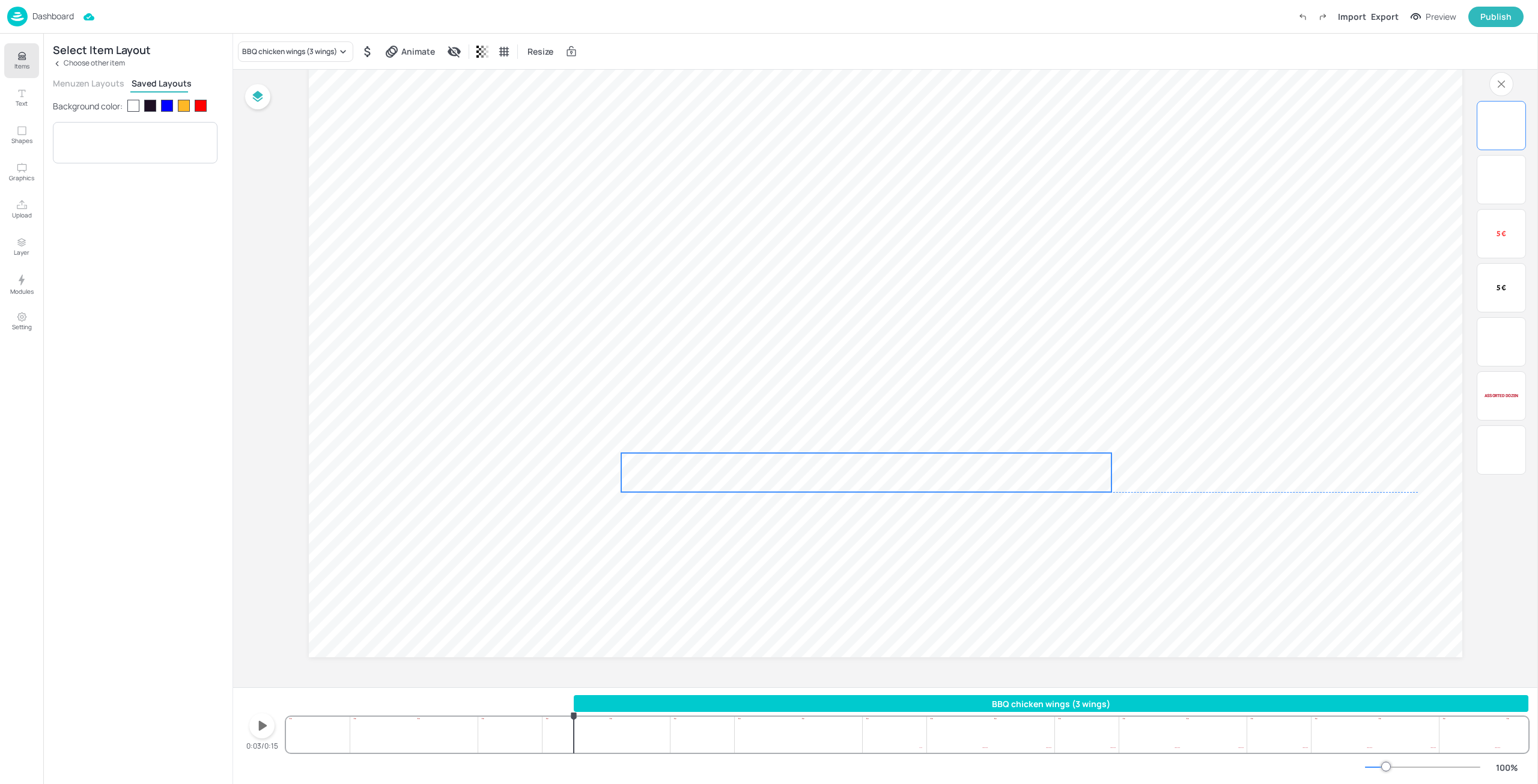
drag, startPoint x: 966, startPoint y: 379, endPoint x: 815, endPoint y: 473, distance: 177.9
click at [815, 473] on p "BBQ chicken wings (3 wings)" at bounding box center [737, 492] width 232 height 79
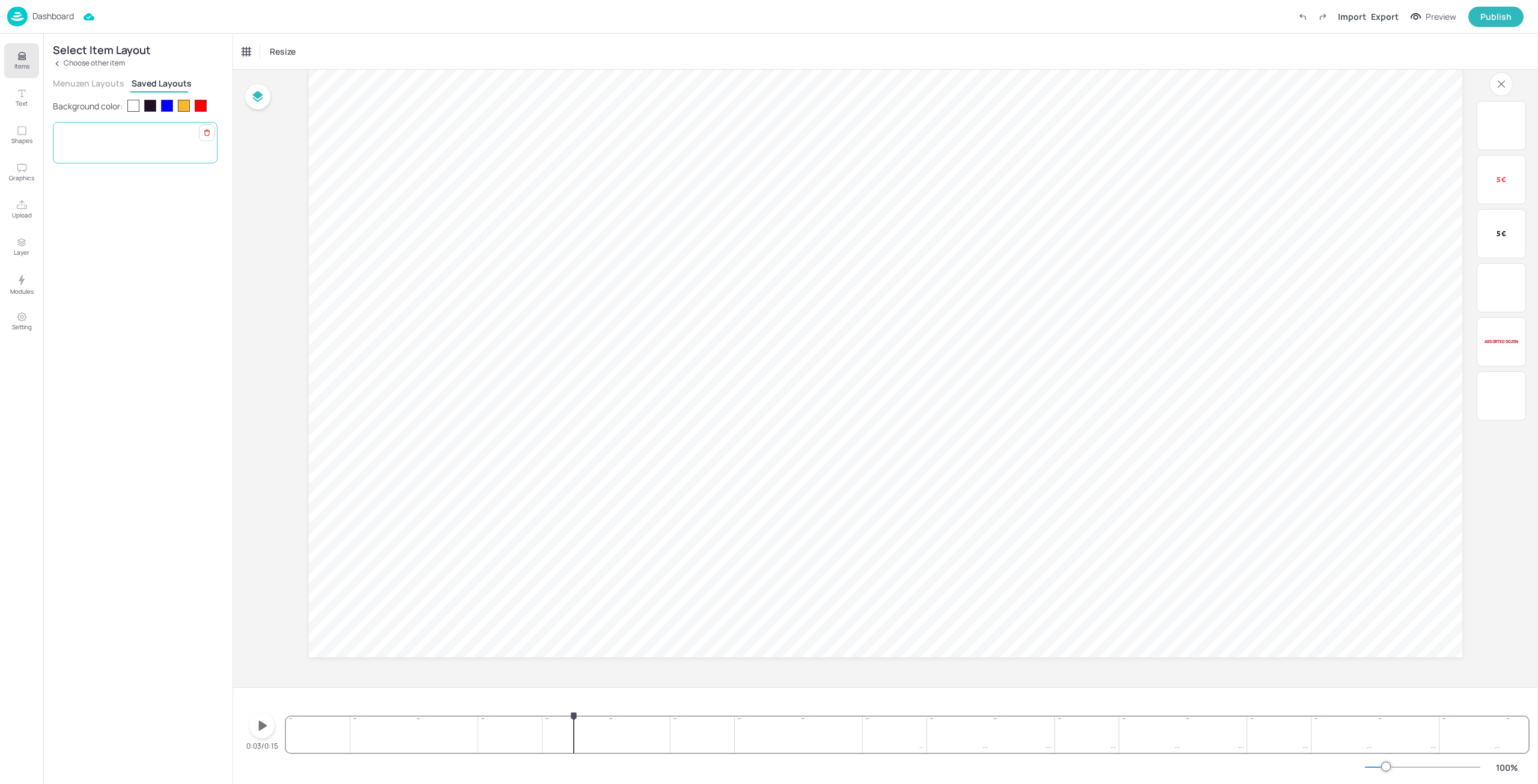
click at [84, 133] on div "BBQ chicken wings (3 wings) 2.89 € 2.89 €" at bounding box center [134, 142] width 164 height 42
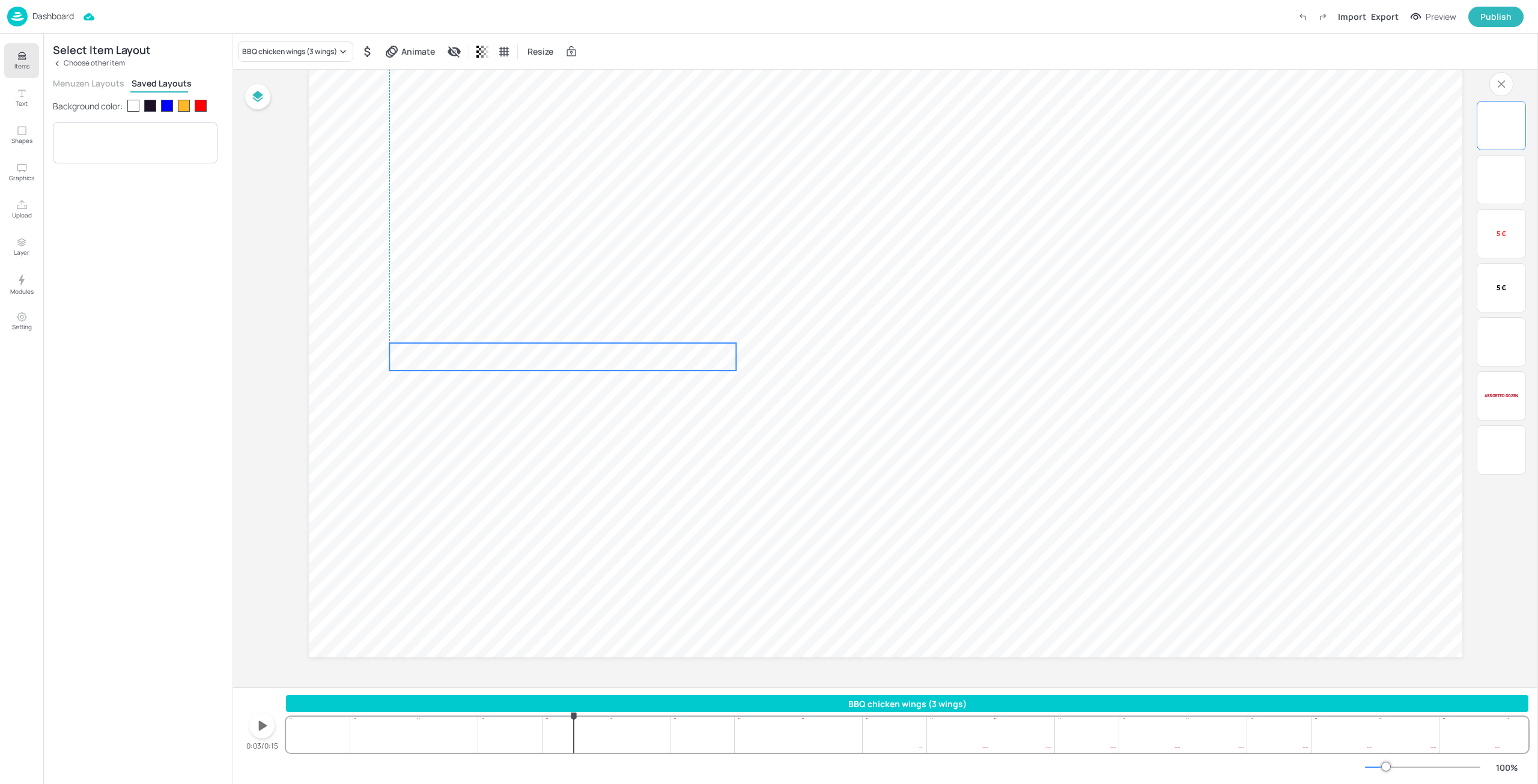
drag, startPoint x: 542, startPoint y: 332, endPoint x: 546, endPoint y: 363, distance: 31.3
click at [546, 363] on p "BBQ chicken wings (3 wings)" at bounding box center [471, 371] width 163 height 55
drag, startPoint x: 734, startPoint y: 372, endPoint x: 701, endPoint y: 349, distance: 40.2
click at [701, 349] on div "Assorted dozen 74.62 € $ 5 € 5 € 6 Bites Box 5 € 5 € BBQ chicken wings (3 wings…" at bounding box center [885, 333] width 1154 height 649
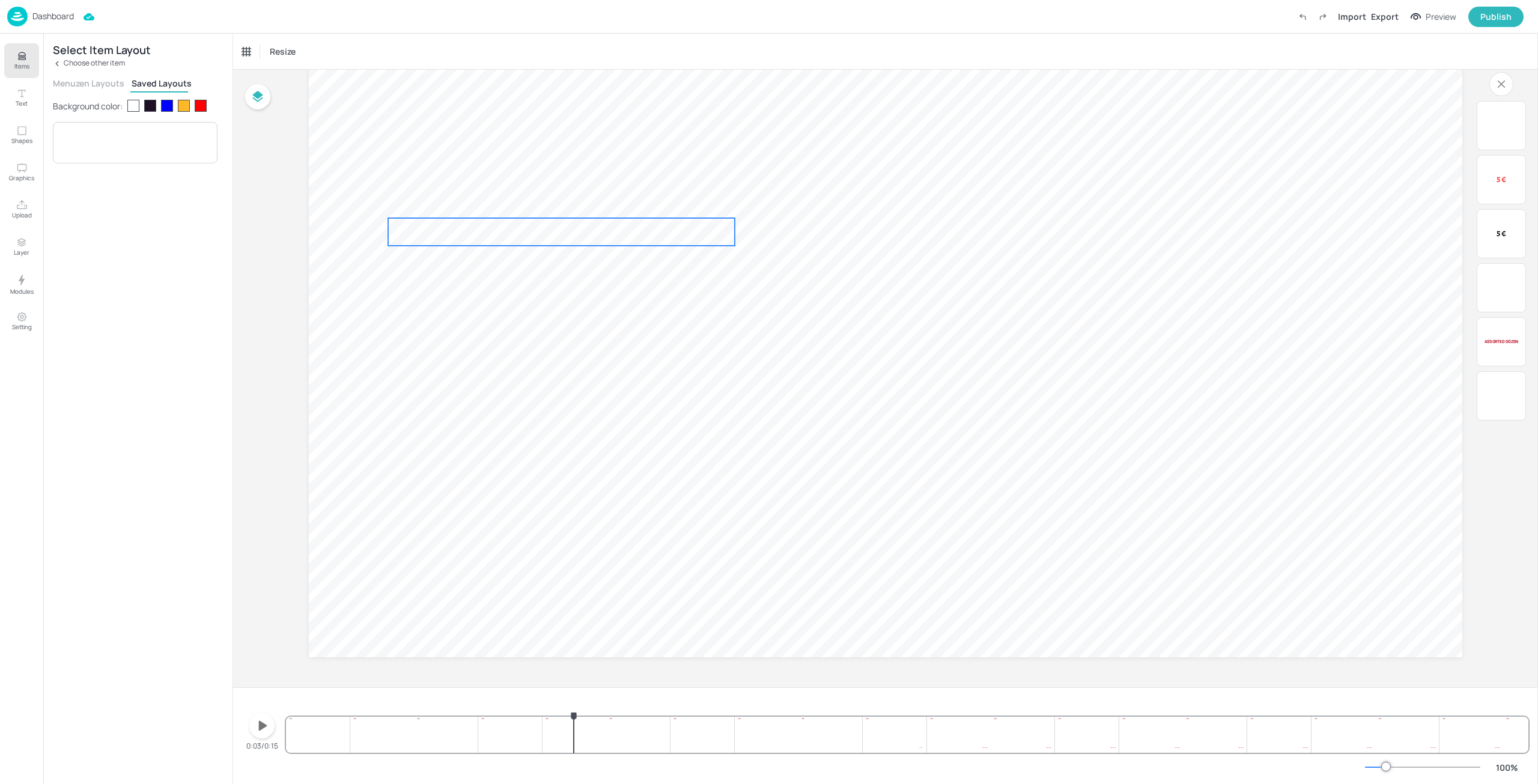
click at [647, 233] on p "5 €" at bounding box center [691, 232] width 88 height 27
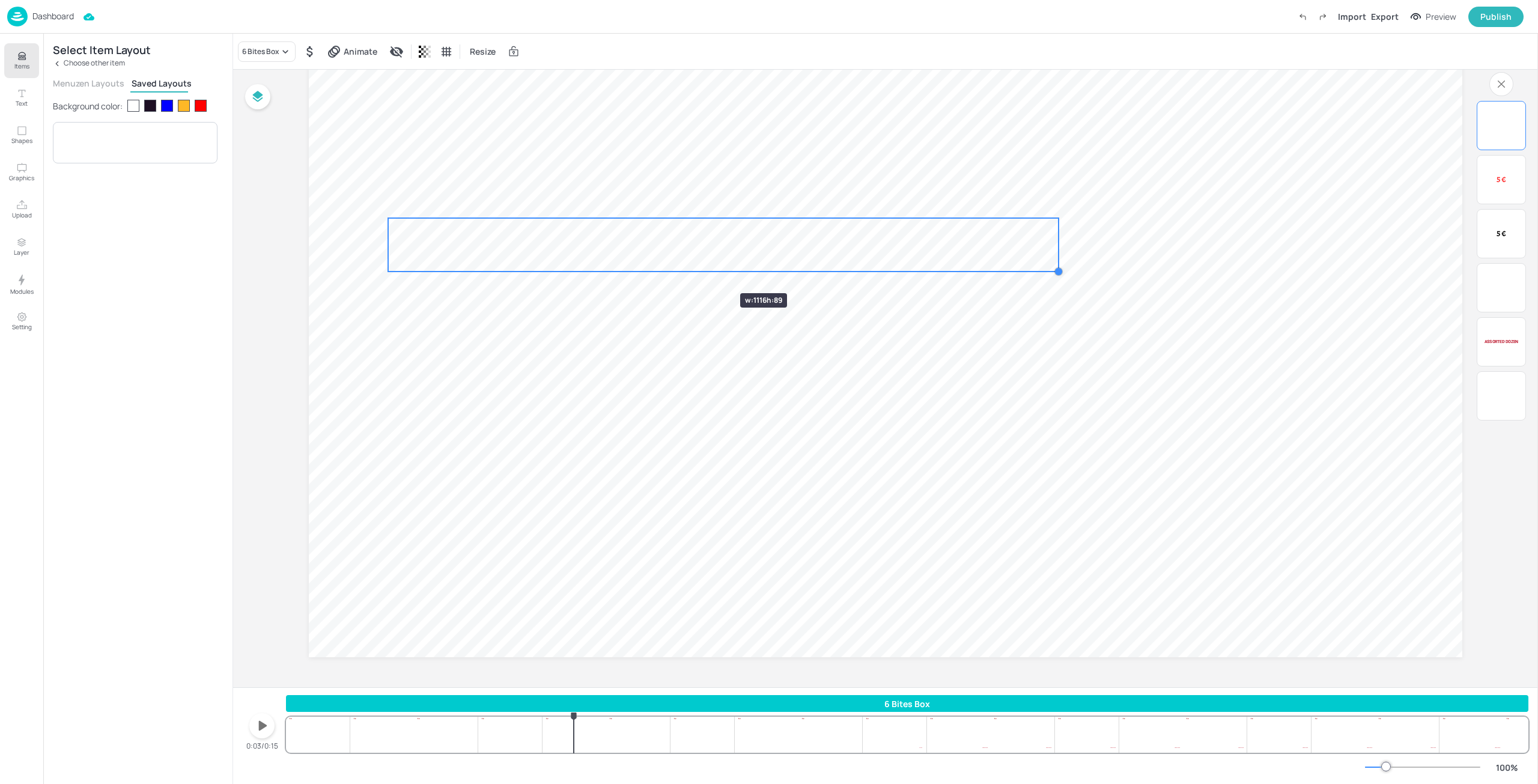
drag, startPoint x: 733, startPoint y: 246, endPoint x: 704, endPoint y: 271, distance: 38.3
click at [704, 271] on div "Assorted dozen 74.62 € $ 5 € 5 € 6 Bites Box 5 € 5 €" at bounding box center [885, 333] width 1154 height 649
click at [83, 65] on p "Choose other item" at bounding box center [93, 63] width 61 height 9
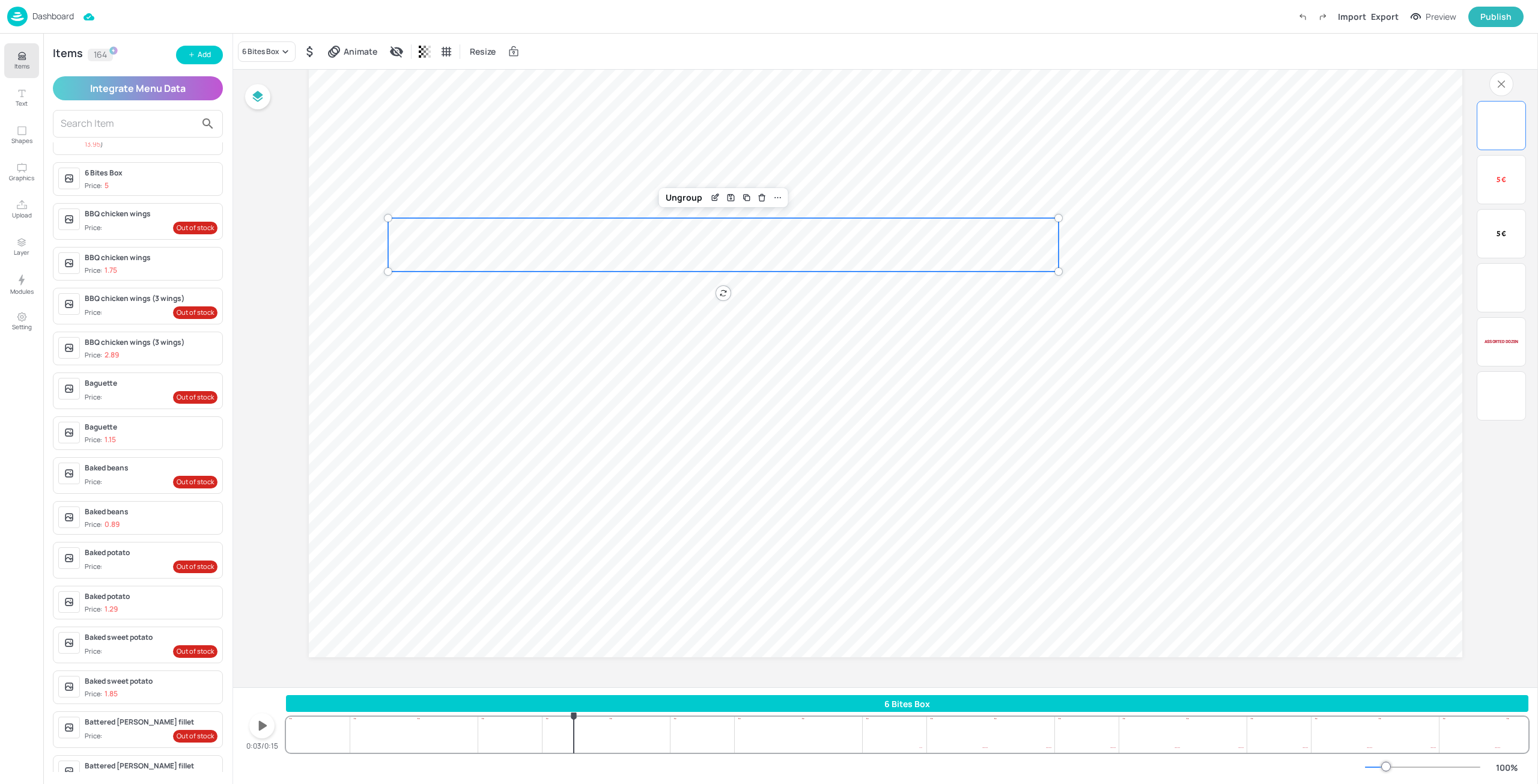
scroll to position [180, 0]
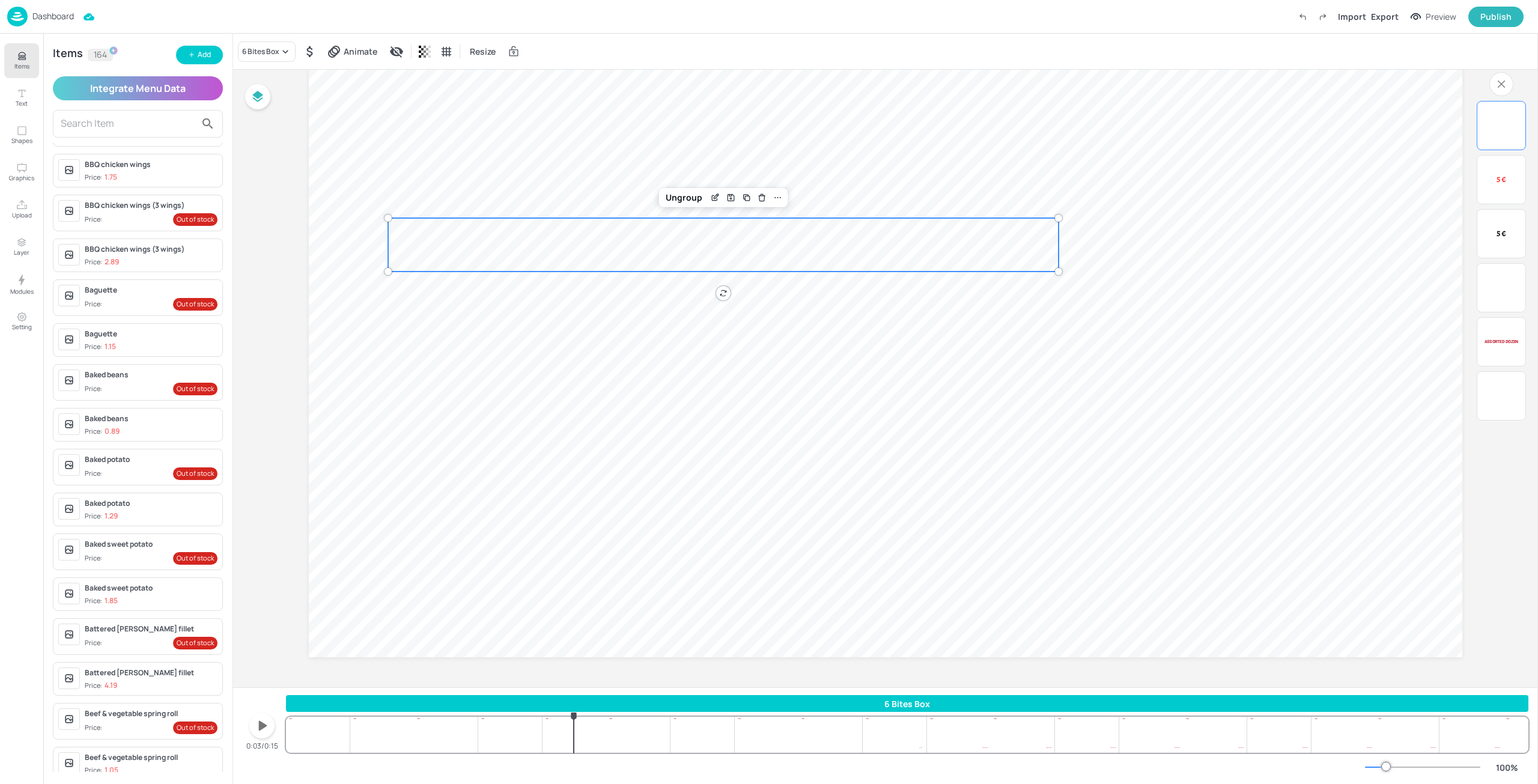
click at [126, 337] on div "Baguette" at bounding box center [151, 334] width 132 height 11
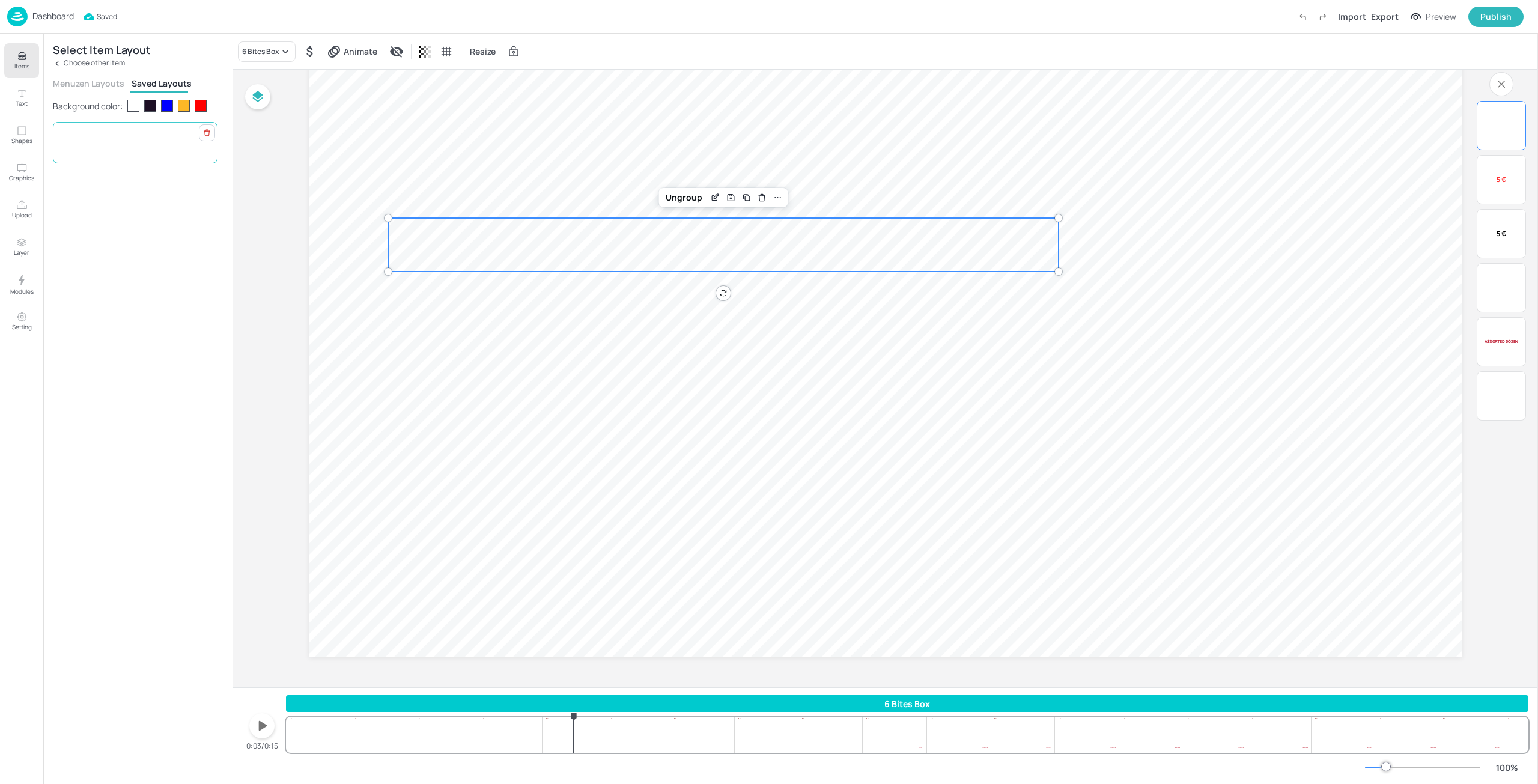
click at [121, 150] on div "Baguette 1.15 € 1.15 €" at bounding box center [134, 142] width 164 height 42
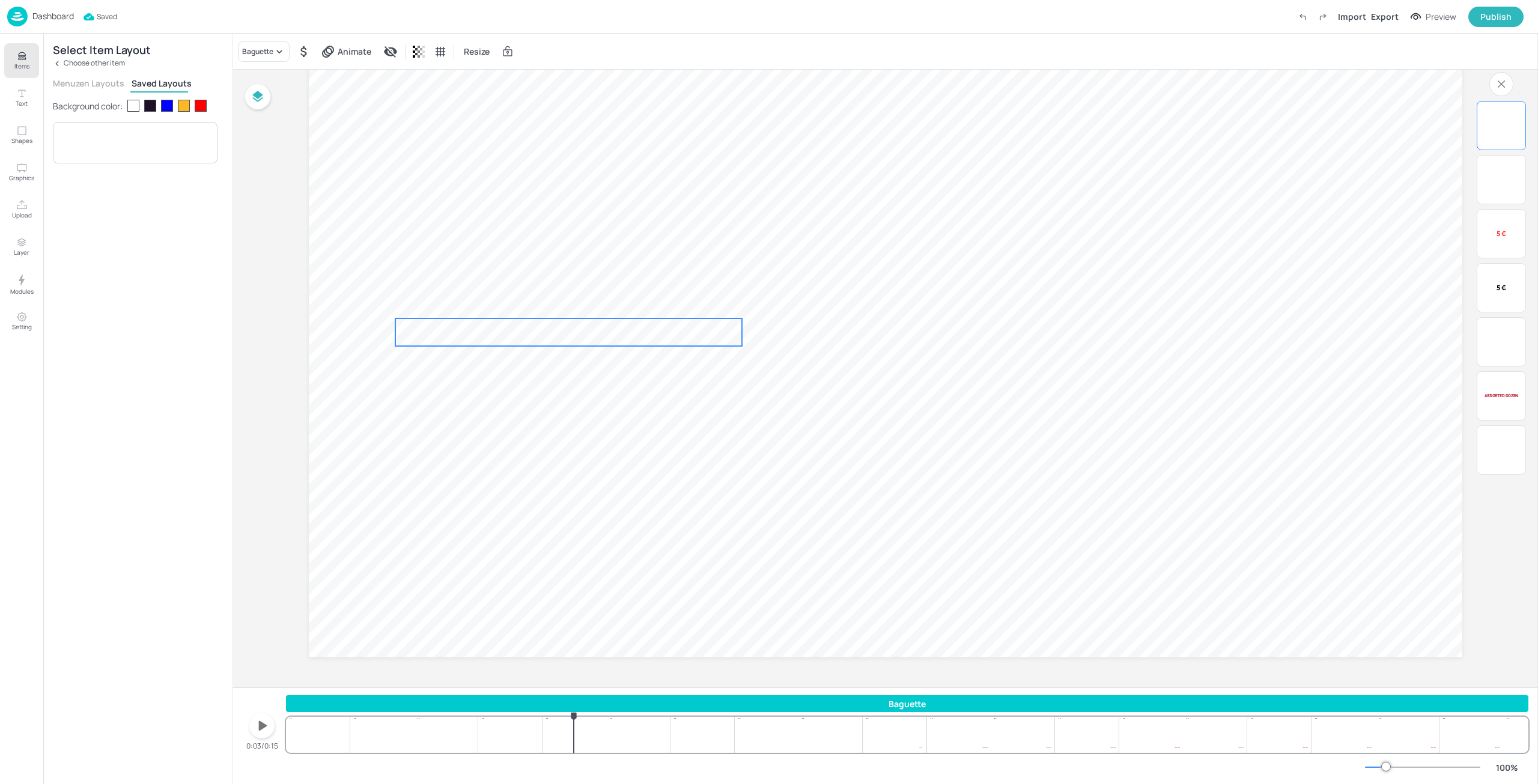
drag, startPoint x: 566, startPoint y: 236, endPoint x: 573, endPoint y: 337, distance: 101.2
click at [573, 337] on p "1.15 €" at bounding box center [595, 332] width 55 height 27
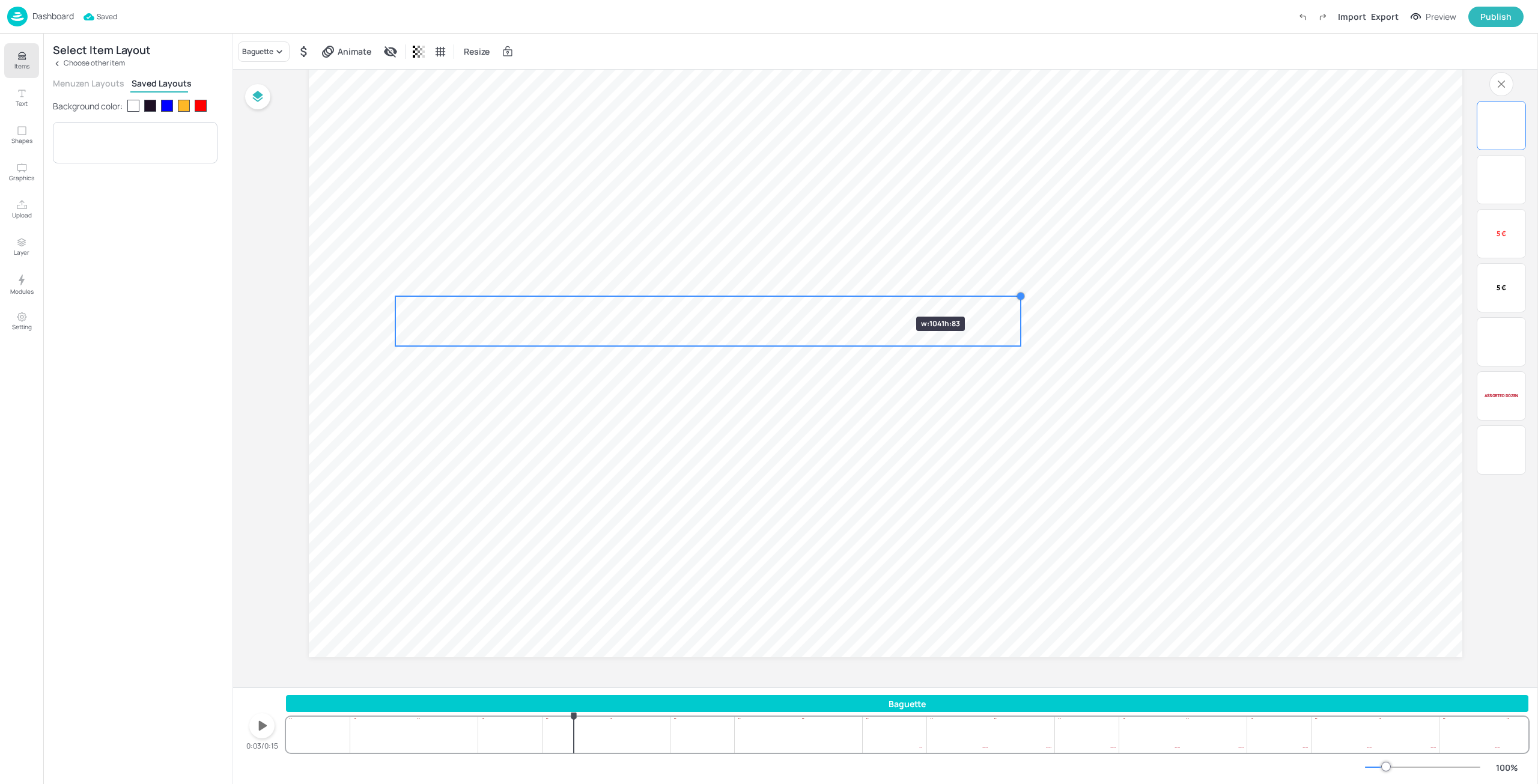
drag, startPoint x: 740, startPoint y: 317, endPoint x: 880, endPoint y: 295, distance: 141.7
click at [880, 295] on div "Assorted dozen 74.62 € $ 5 € 5 € 6 Bites Box 5 € 5 € Baguette 1.15 € 1.15 €" at bounding box center [885, 333] width 1154 height 649
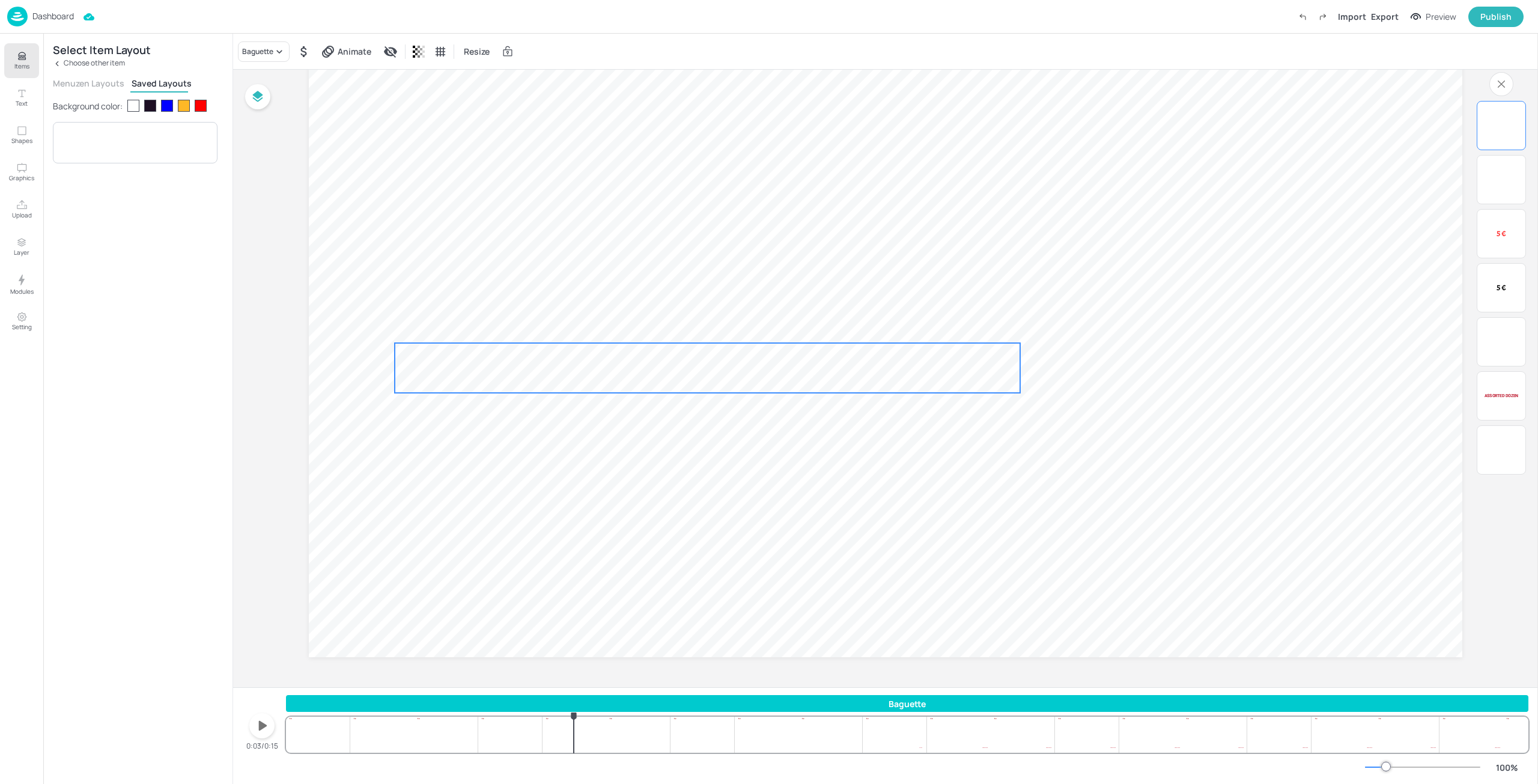
drag, startPoint x: 822, startPoint y: 316, endPoint x: 741, endPoint y: 472, distance: 175.8
click at [819, 371] on div "Baguette 1.15 € 1.15 €" at bounding box center [707, 368] width 626 height 50
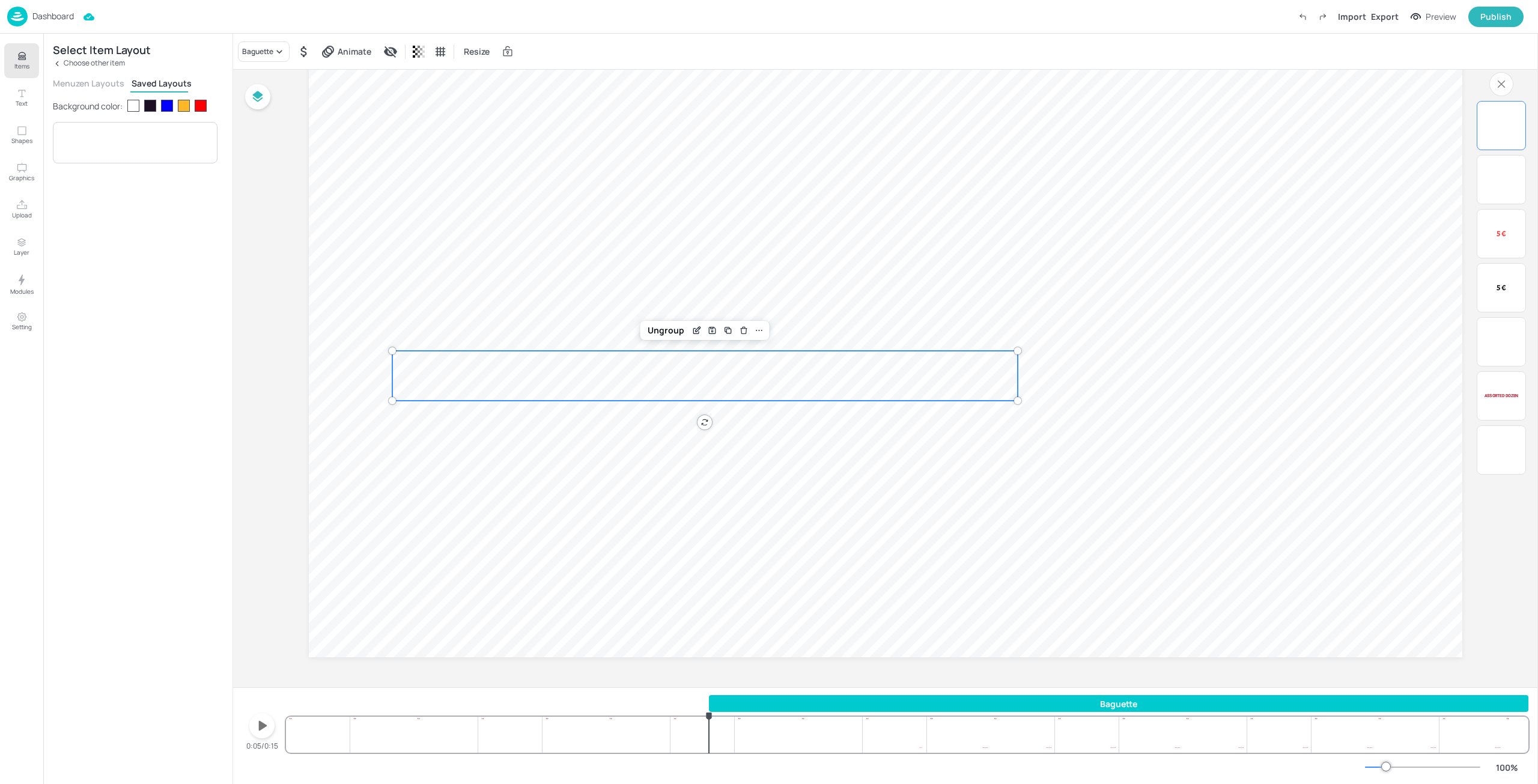
drag, startPoint x: 288, startPoint y: 701, endPoint x: 709, endPoint y: 706, distance: 421.0
click at [709, 706] on div at bounding box center [710, 702] width 2 height 17
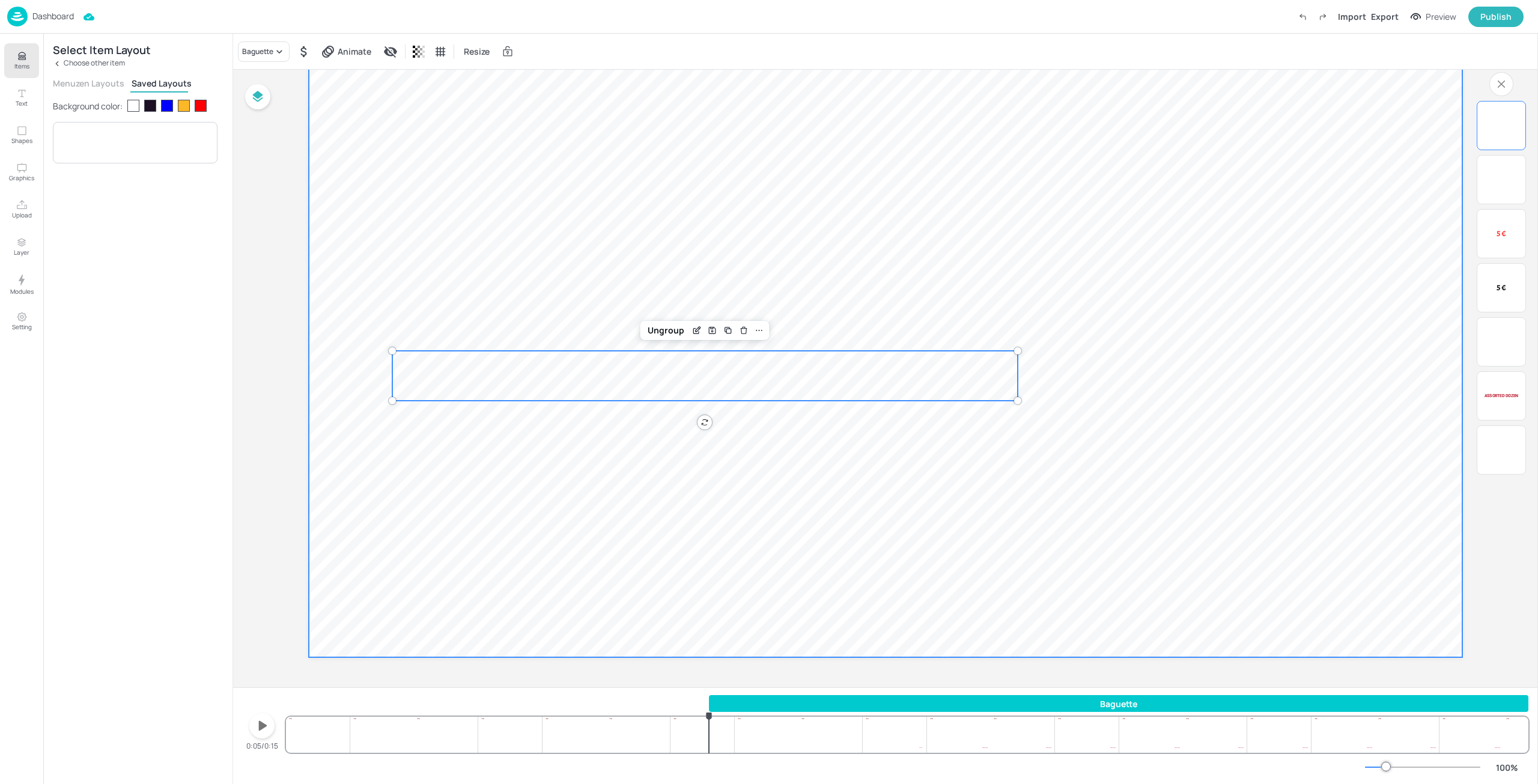
click at [568, 237] on span "6 Bites Box" at bounding box center [496, 244] width 216 height 55
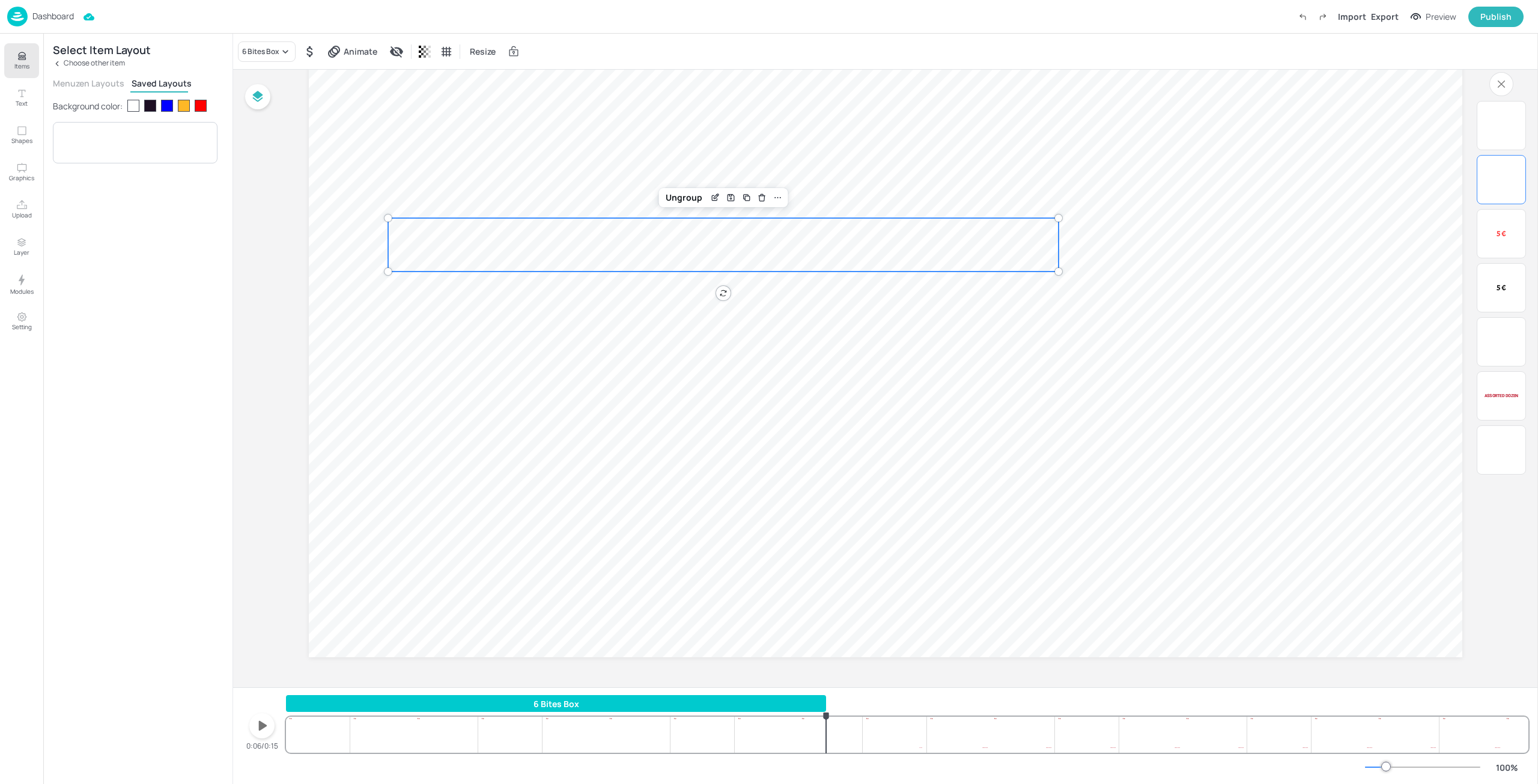
drag, startPoint x: 1526, startPoint y: 706, endPoint x: 826, endPoint y: 699, distance: 700.0
click at [826, 699] on div "6 Bites Box" at bounding box center [907, 705] width 1242 height 21
click at [362, 53] on span "Animate" at bounding box center [361, 51] width 39 height 13
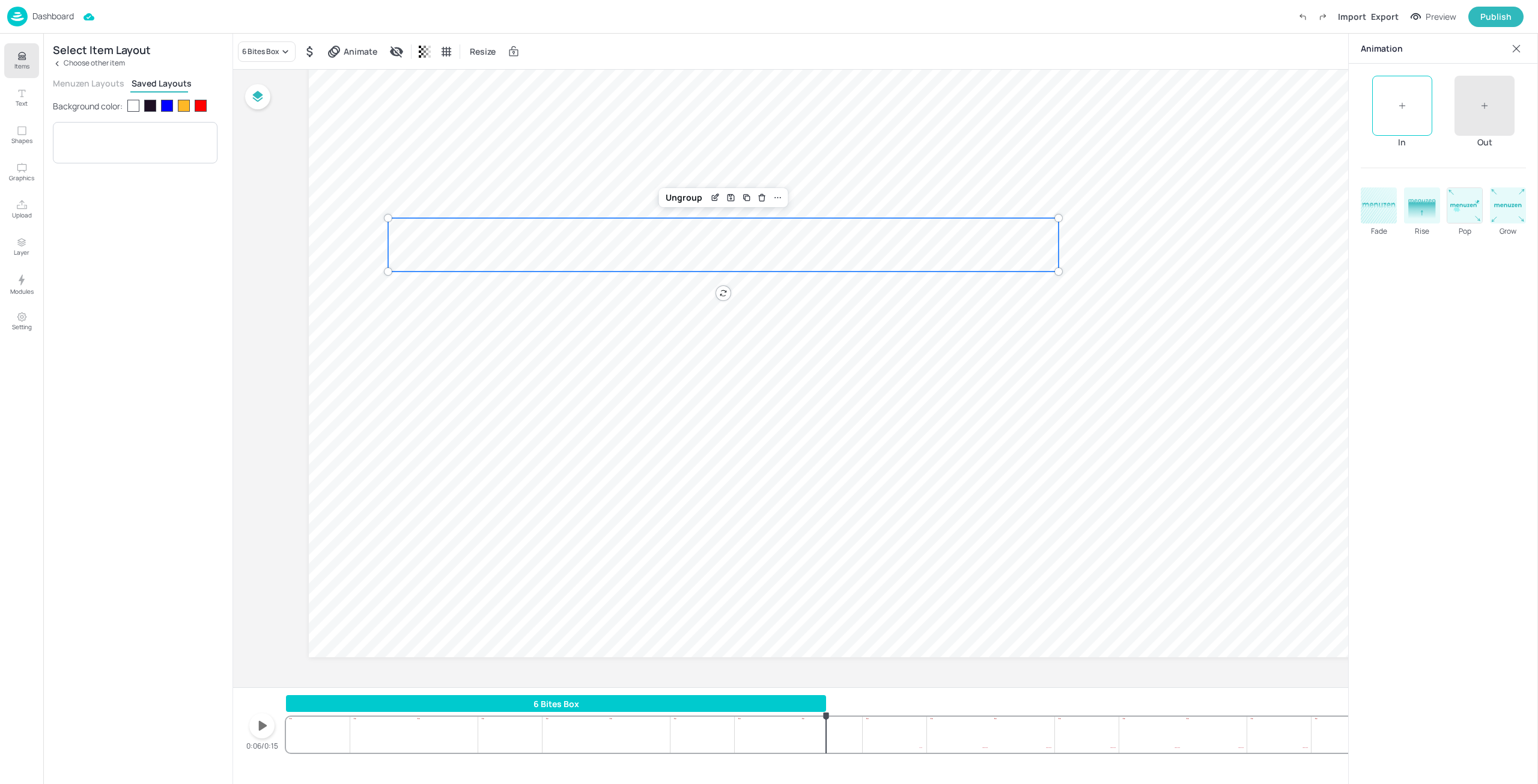
click at [1461, 205] on rect at bounding box center [1465, 205] width 35 height 35
type input "96"
drag, startPoint x: 1407, startPoint y: 316, endPoint x: 1520, endPoint y: 323, distance: 113.2
click at [1520, 323] on div at bounding box center [1444, 318] width 165 height 10
type input "2000"
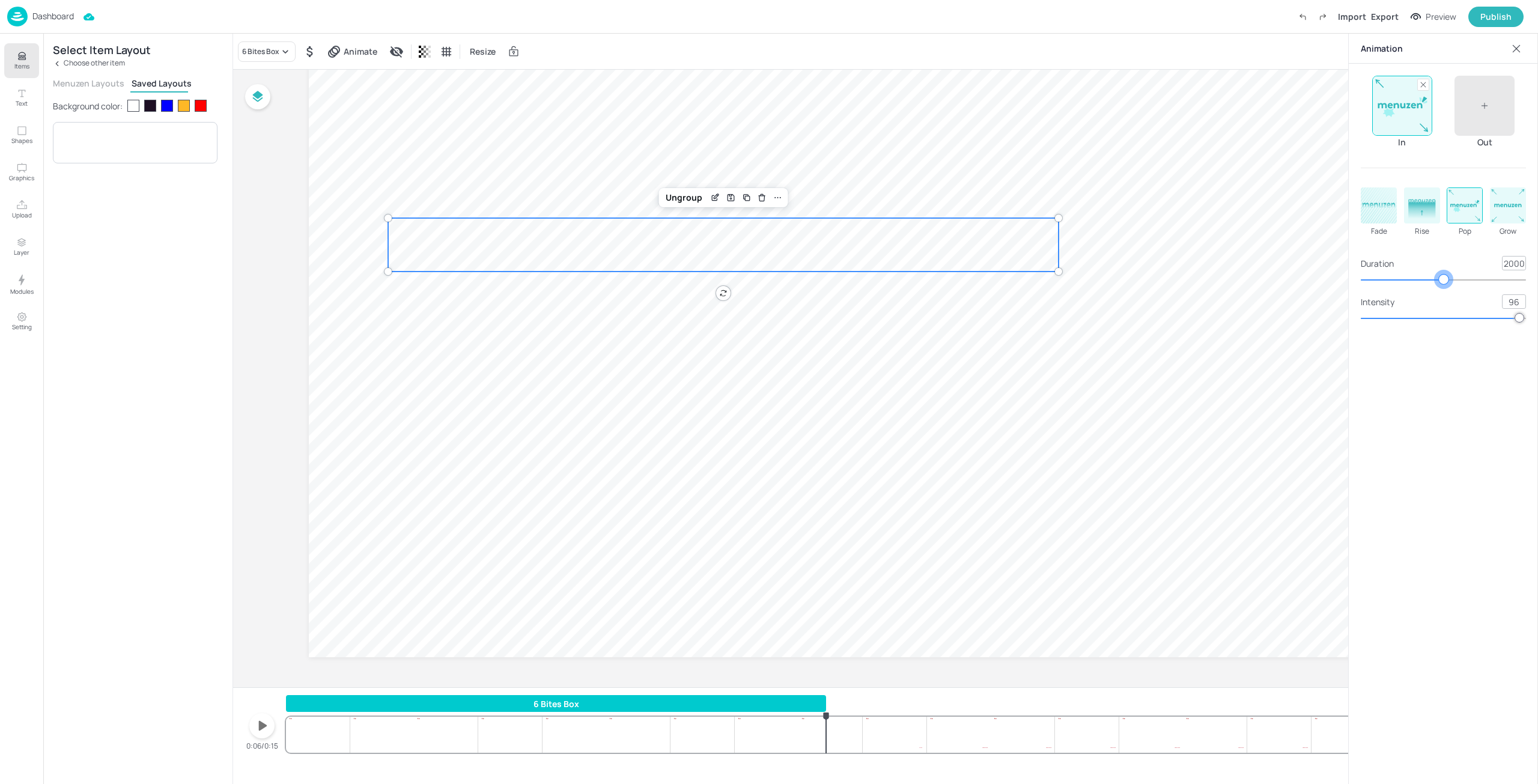
drag, startPoint x: 1426, startPoint y: 281, endPoint x: 1529, endPoint y: 277, distance: 103.1
click at [1526, 277] on div at bounding box center [1444, 280] width 165 height 10
drag, startPoint x: 828, startPoint y: 714, endPoint x: 134, endPoint y: 758, distance: 695.4
click at [134, 758] on div "Items Text Shapes Graphics Upload Layer Modules Setting Select Item Layout Choo…" at bounding box center [769, 392] width 1538 height 784
click at [255, 730] on icon "button" at bounding box center [262, 726] width 19 height 19
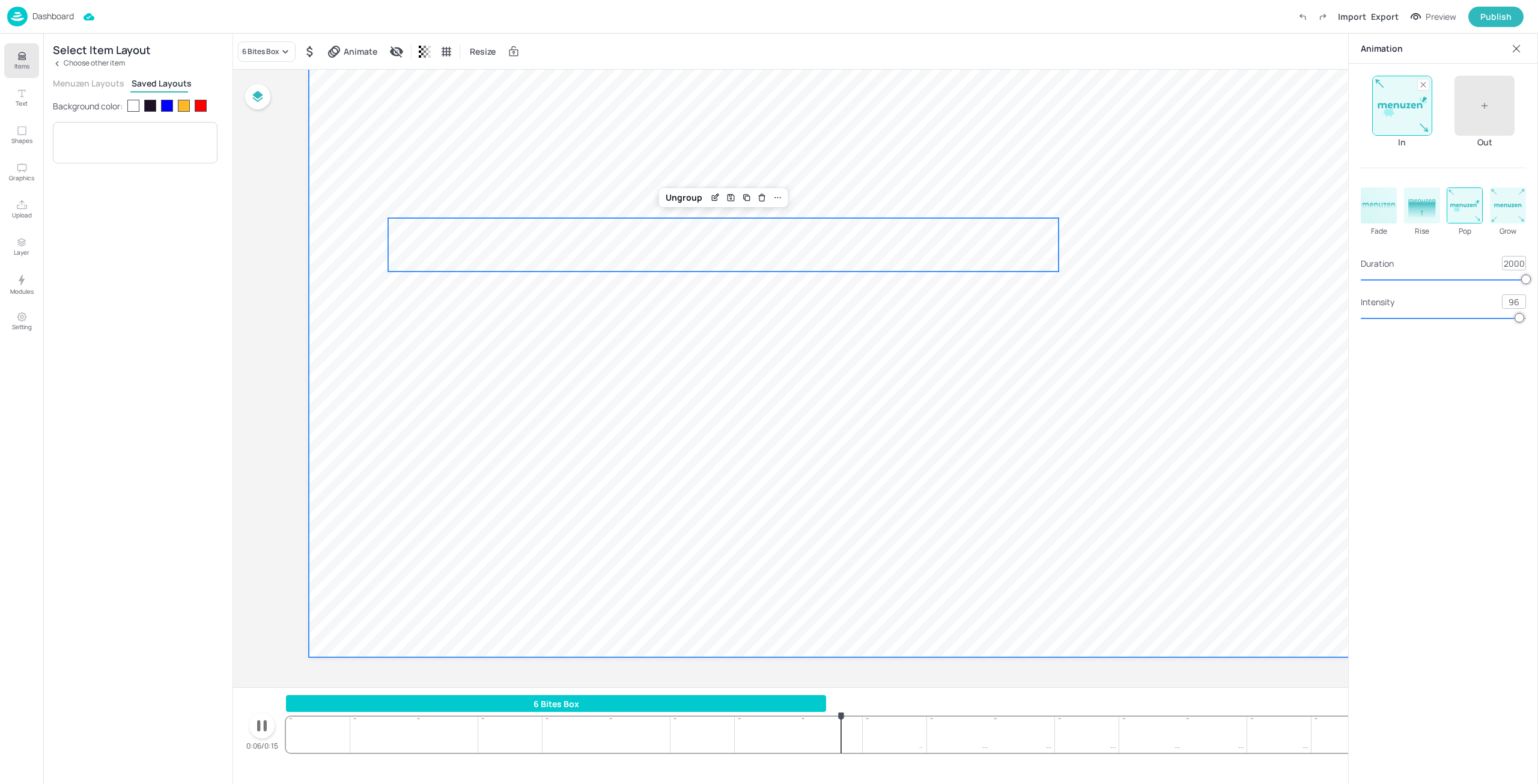
click at [768, 370] on span "1.15 €" at bounding box center [765, 375] width 80 height 53
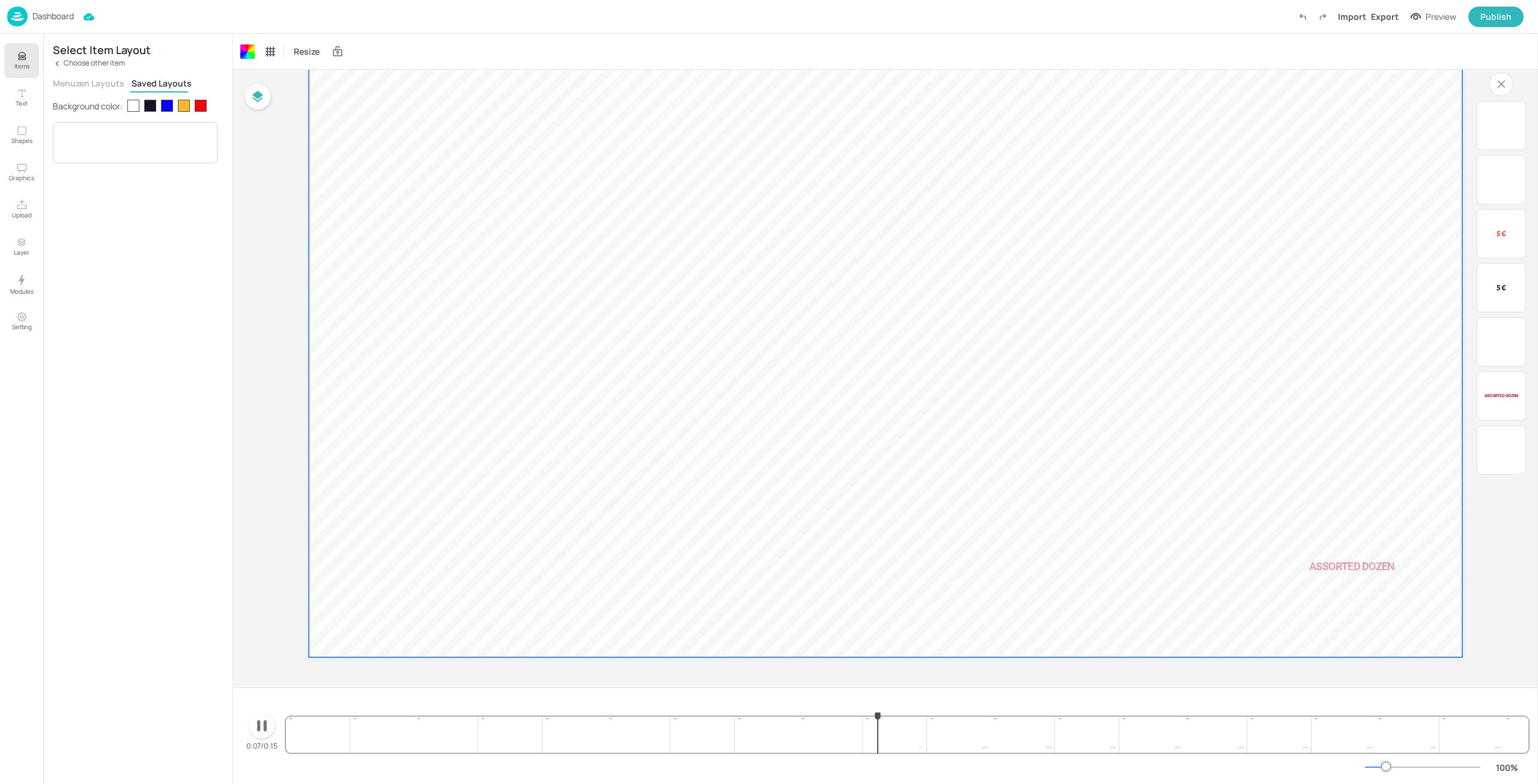
click at [768, 378] on span "1.15 €" at bounding box center [765, 375] width 80 height 53
drag, startPoint x: 770, startPoint y: 389, endPoint x: 775, endPoint y: 412, distance: 23.5
click at [775, 9] on div "Assorted dozen 74.62 € $ 5 € 5 € 6 Bites Box 5 € 5 € Baguette 1.15 € 1.15 €" at bounding box center [885, 9] width 1154 height 0
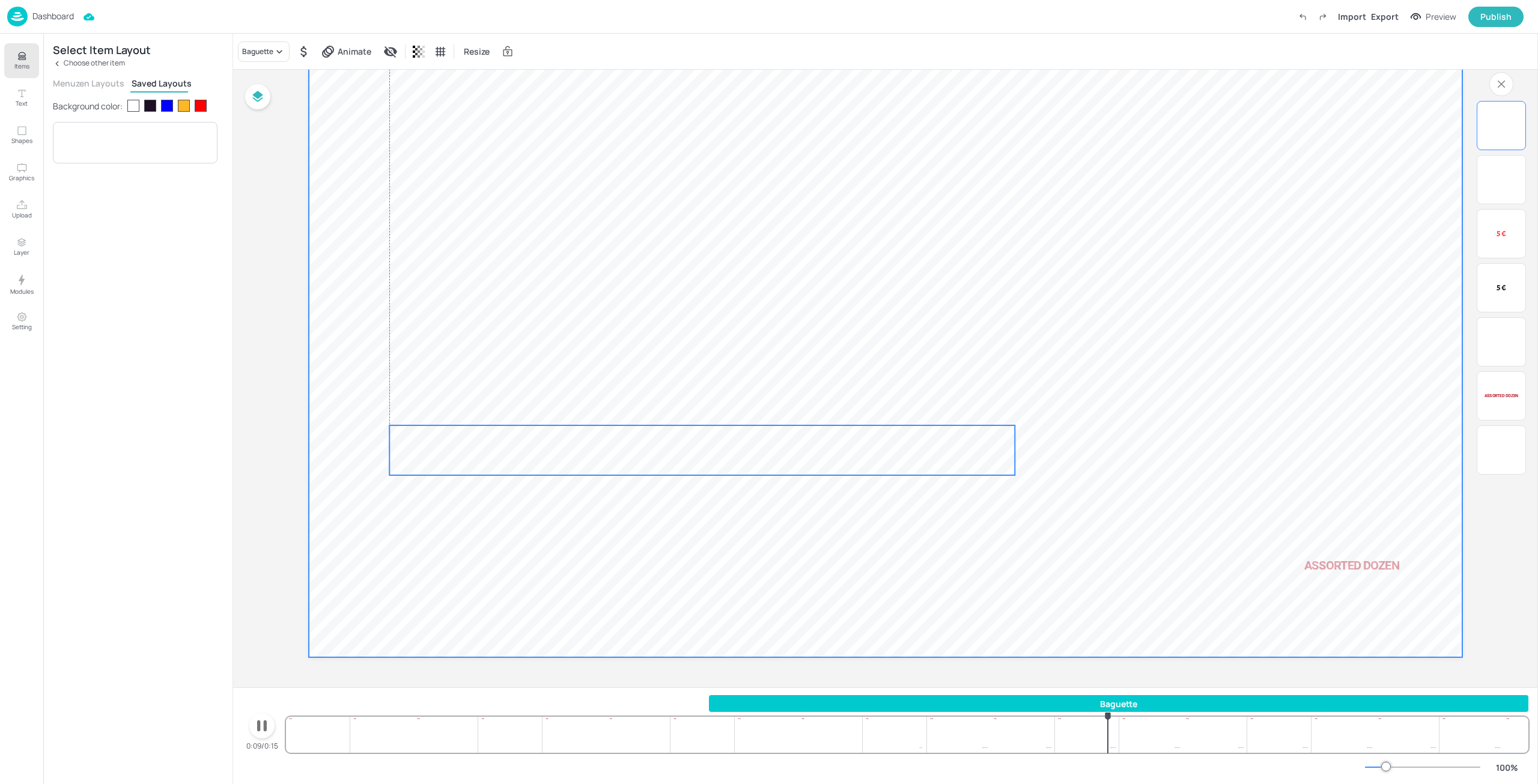
drag, startPoint x: 781, startPoint y: 390, endPoint x: 779, endPoint y: 464, distance: 74.0
click at [779, 464] on span "1.15 €" at bounding box center [763, 450] width 80 height 53
click at [349, 53] on span "Animate" at bounding box center [355, 51] width 39 height 13
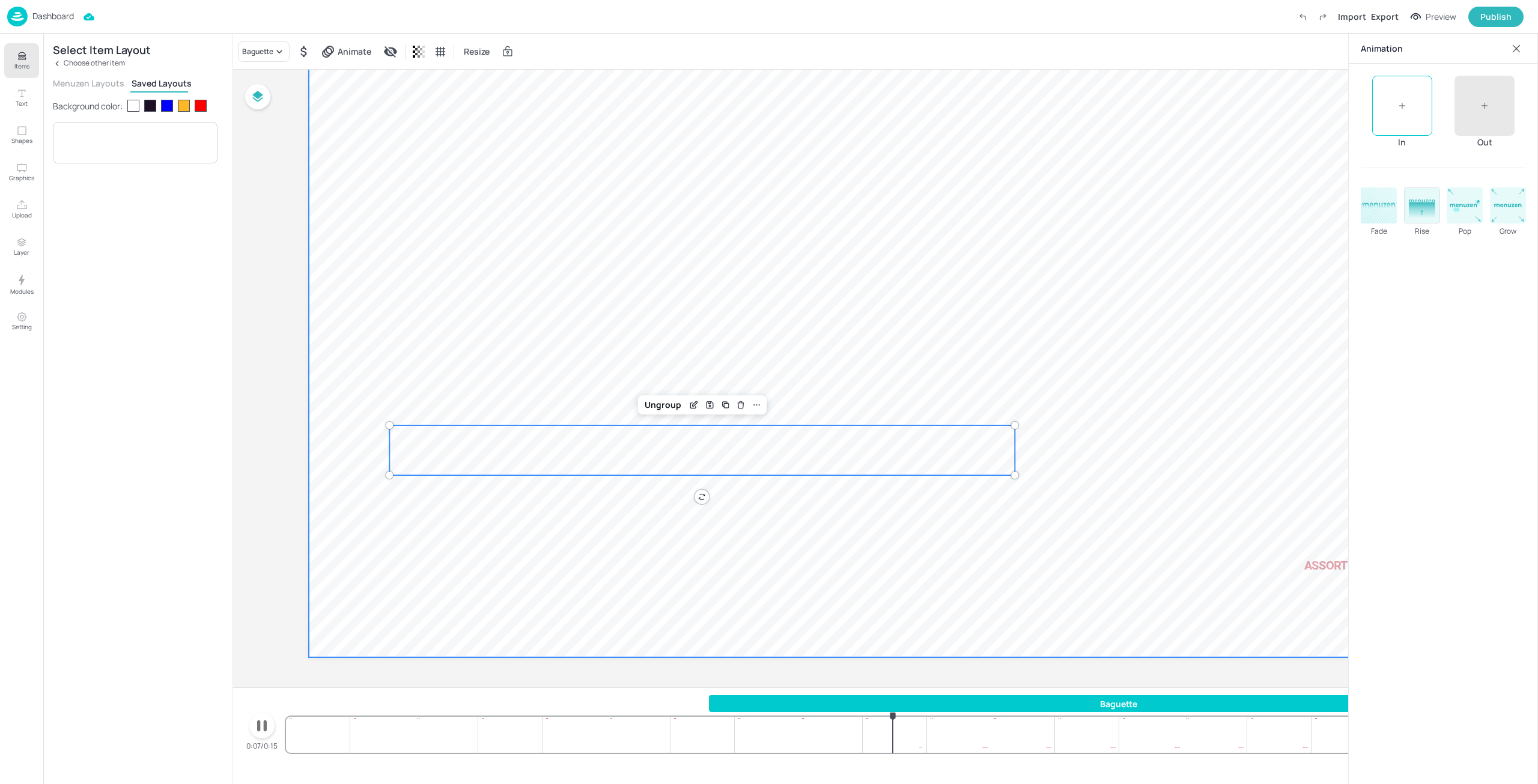
click at [1428, 211] on rect at bounding box center [1421, 209] width 26 height 17
drag, startPoint x: 1471, startPoint y: 285, endPoint x: 1507, endPoint y: 285, distance: 36.0
click at [1415, 283] on div at bounding box center [1411, 279] width 10 height 10
type input "1850"
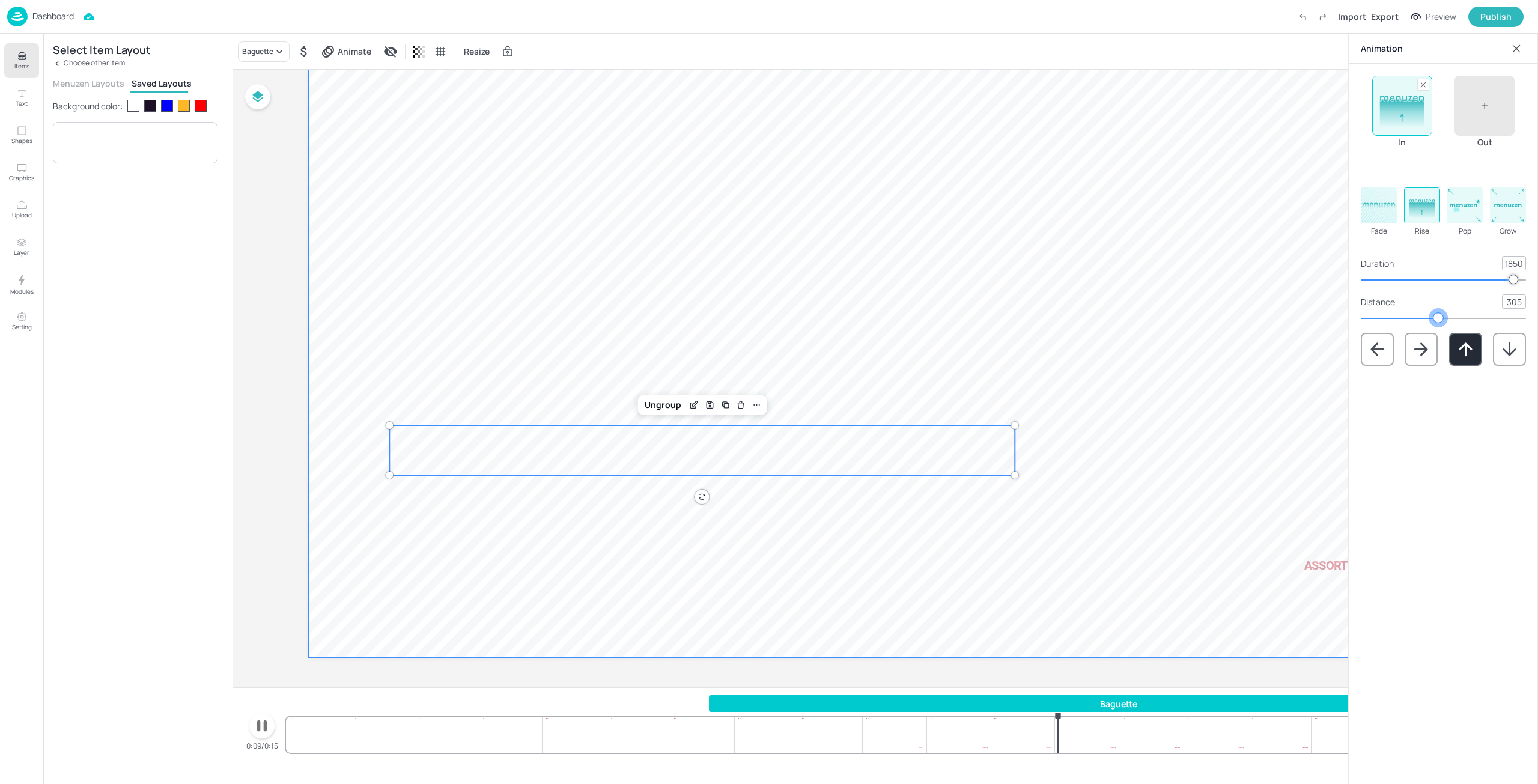
type input "307"
drag, startPoint x: 1380, startPoint y: 318, endPoint x: 1462, endPoint y: 314, distance: 82.1
click at [1443, 314] on div at bounding box center [1438, 318] width 10 height 10
type input "1200"
drag, startPoint x: 1512, startPoint y: 275, endPoint x: 1460, endPoint y: 287, distance: 53.4
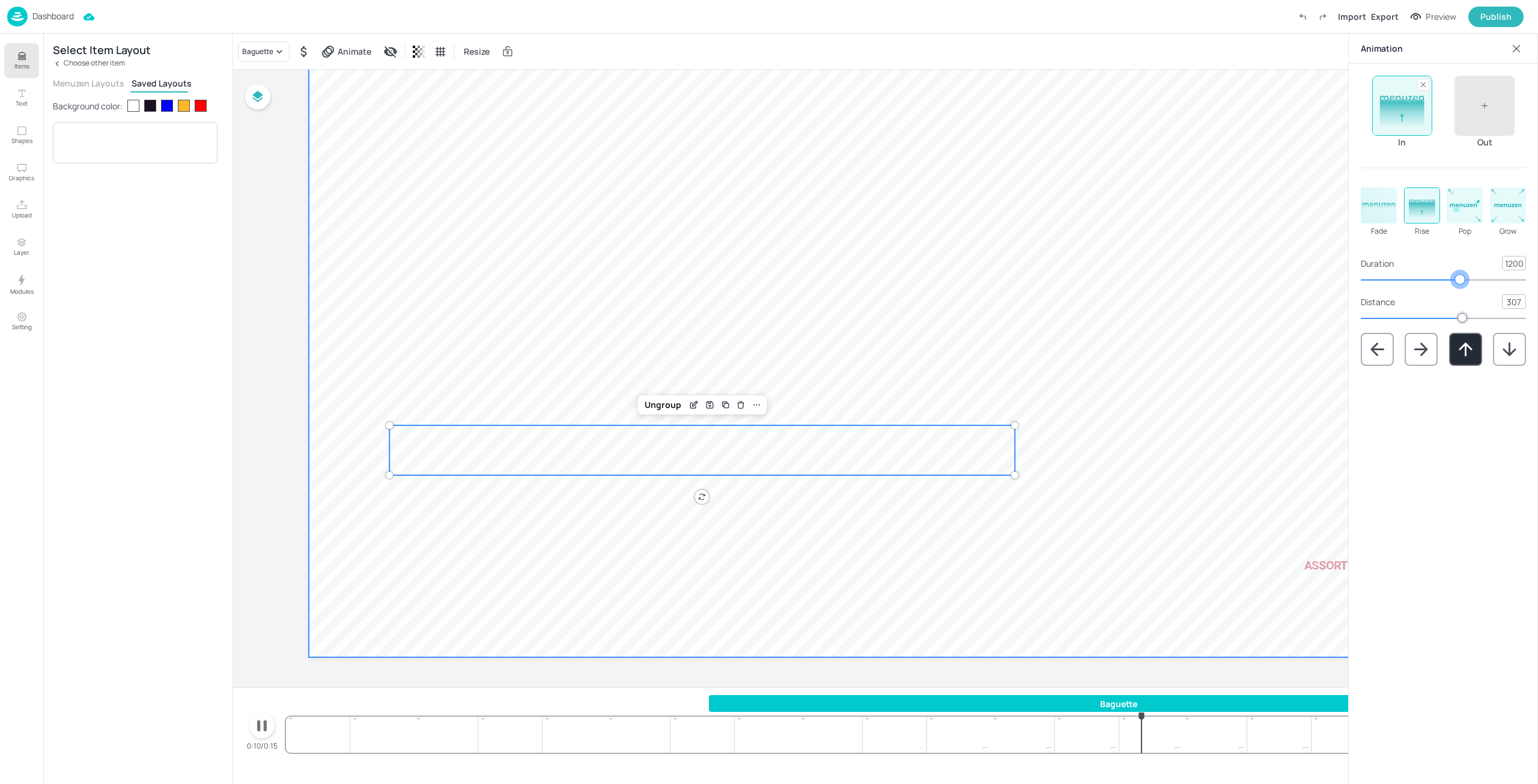
click at [1460, 287] on div "Duration 1200 Distance 307" at bounding box center [1444, 320] width 165 height 129
click at [1498, 116] on div at bounding box center [1484, 106] width 60 height 60
click at [1505, 221] on rect at bounding box center [1508, 205] width 35 height 35
type input "1600"
drag, startPoint x: 1416, startPoint y: 280, endPoint x: 1493, endPoint y: 272, distance: 77.4
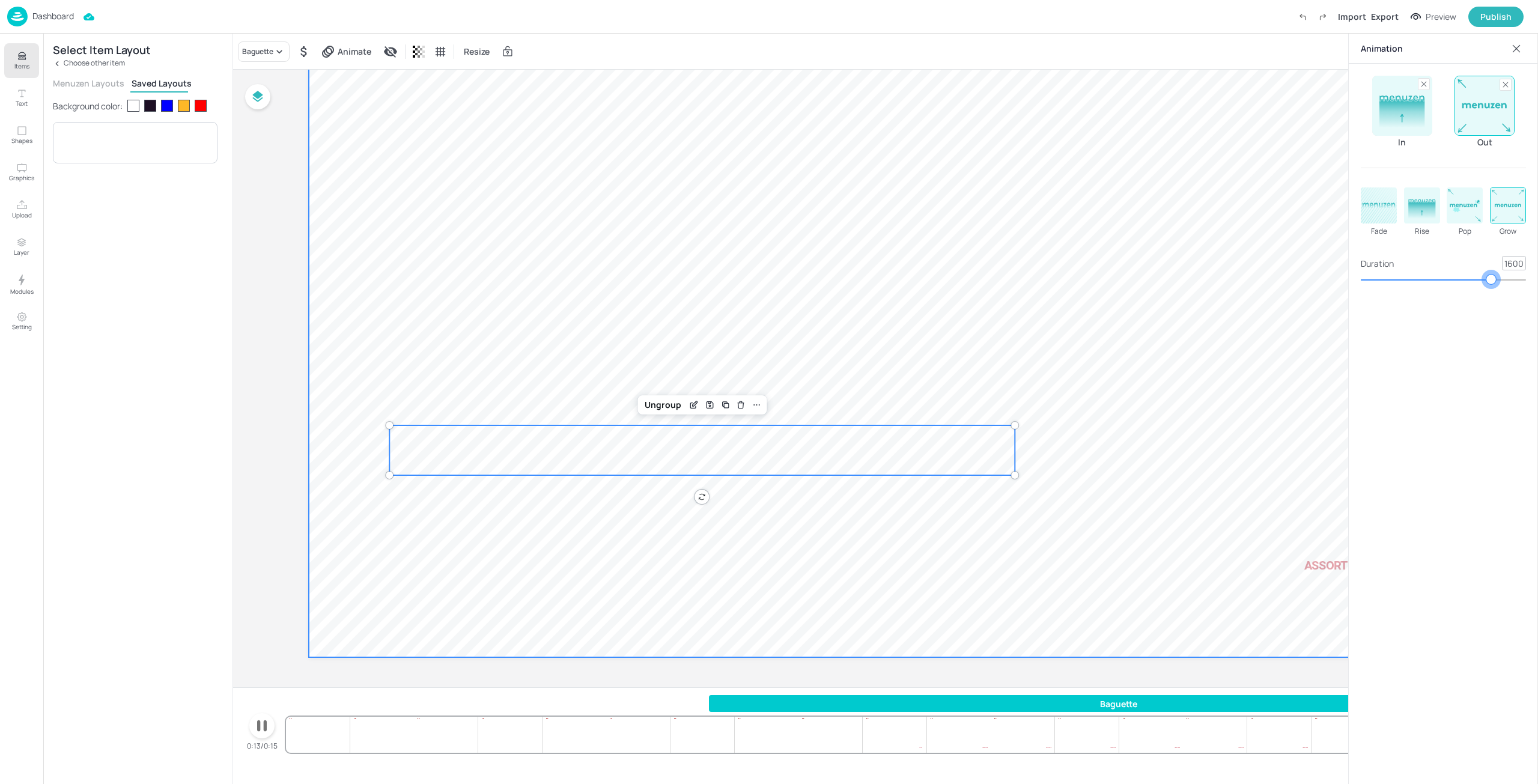
click at [1493, 272] on div "Duration 1600" at bounding box center [1444, 270] width 165 height 29
click at [394, 673] on div at bounding box center [885, 672] width 1154 height 30
click at [1389, 15] on div "Export" at bounding box center [1384, 16] width 27 height 13
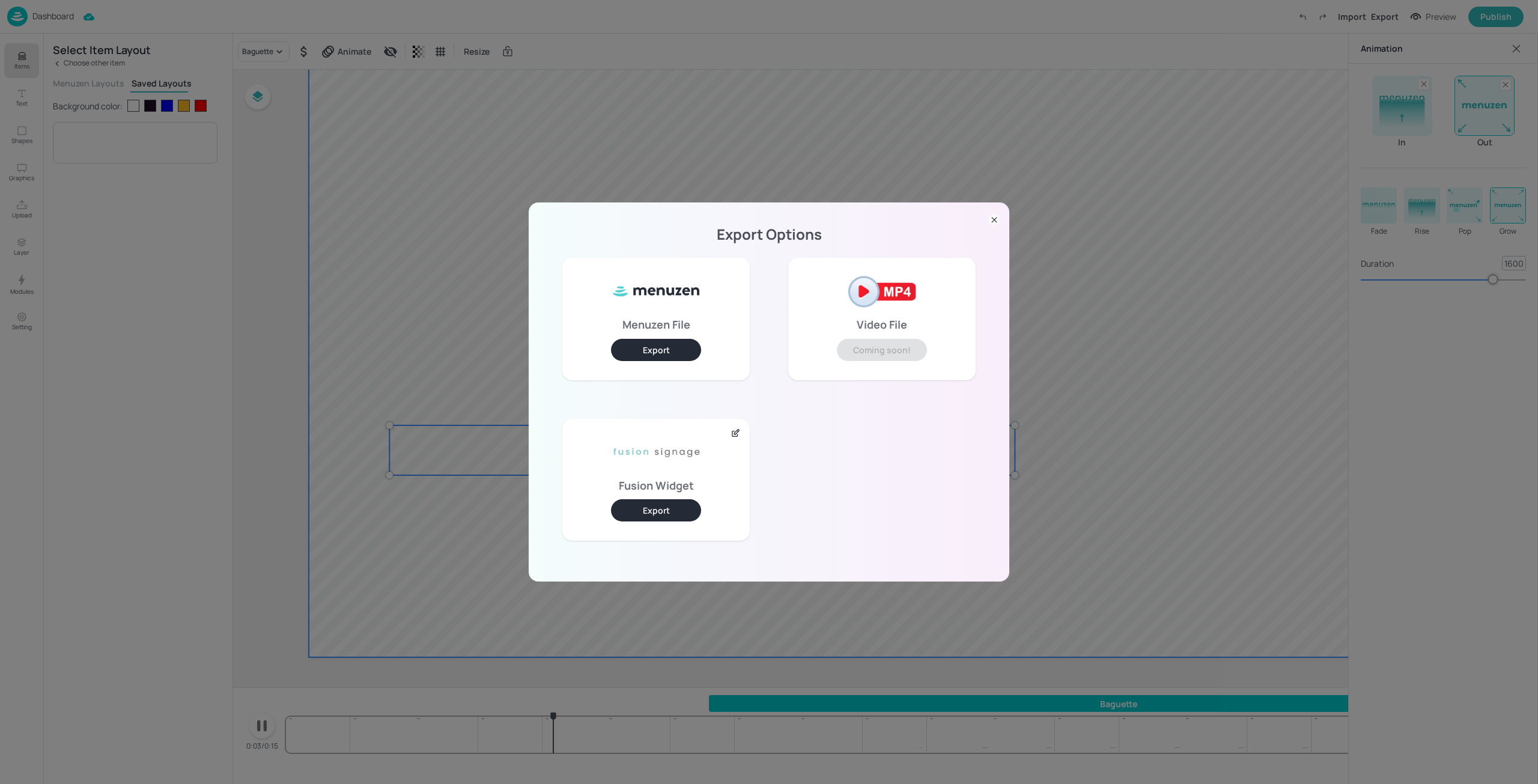
click at [650, 505] on button "Export" at bounding box center [656, 510] width 90 height 22
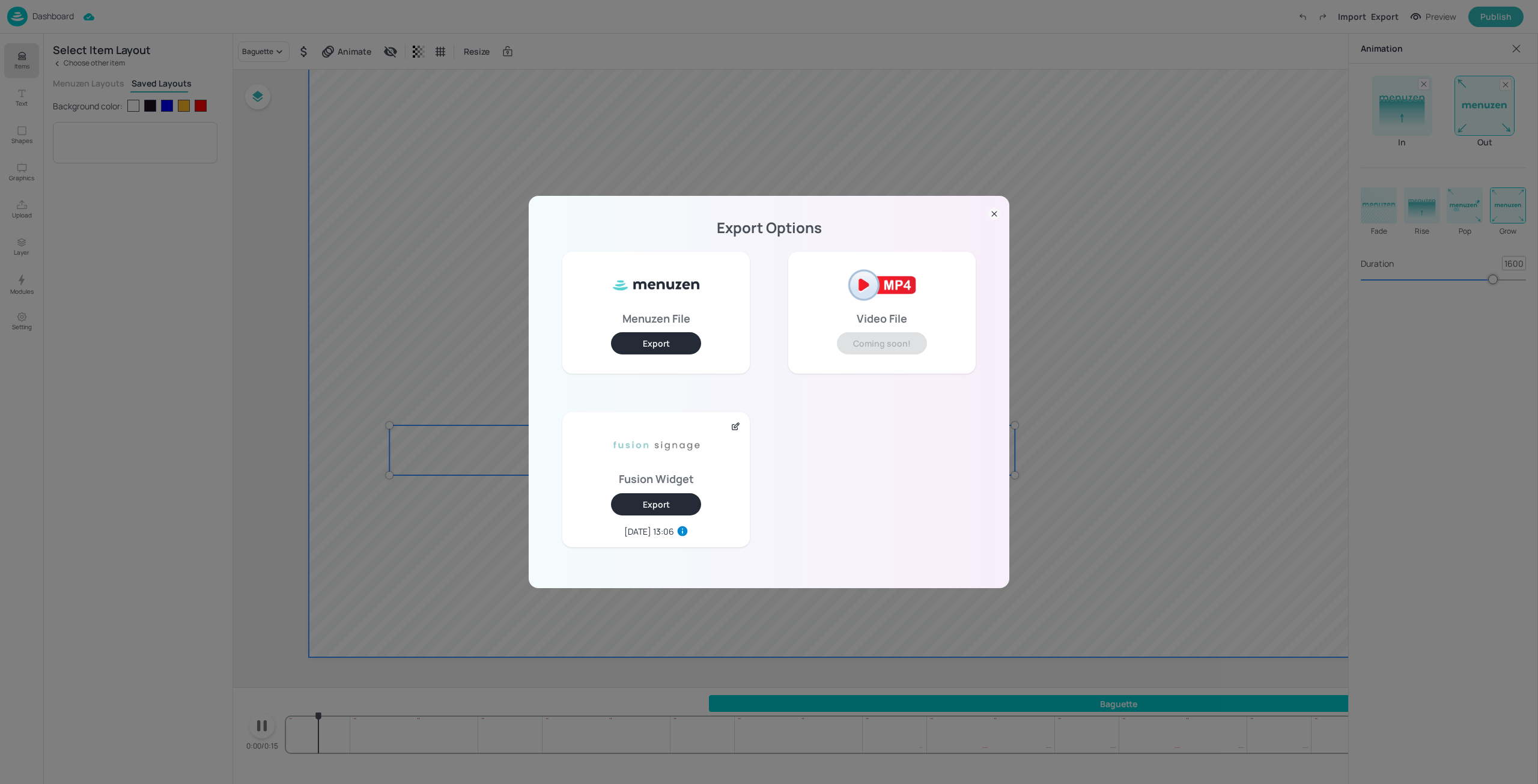
click at [610, 502] on div "Fusion Widget Export 2025-08-13, 13:06" at bounding box center [656, 480] width 188 height 134
click at [637, 496] on button "Export" at bounding box center [656, 504] width 90 height 22
click at [996, 217] on icon at bounding box center [994, 214] width 12 height 12
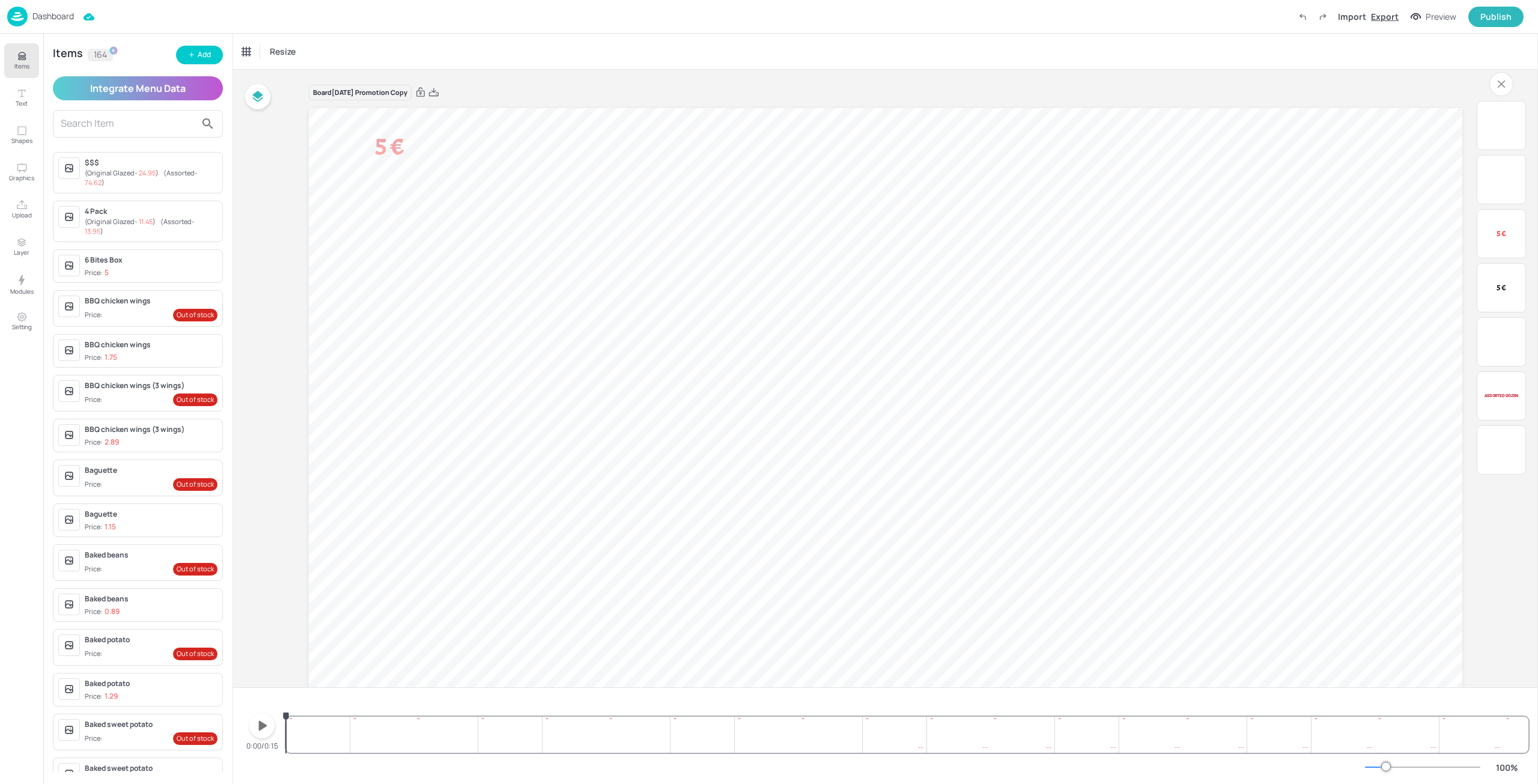
click at [1389, 17] on div "Export" at bounding box center [1384, 16] width 27 height 13
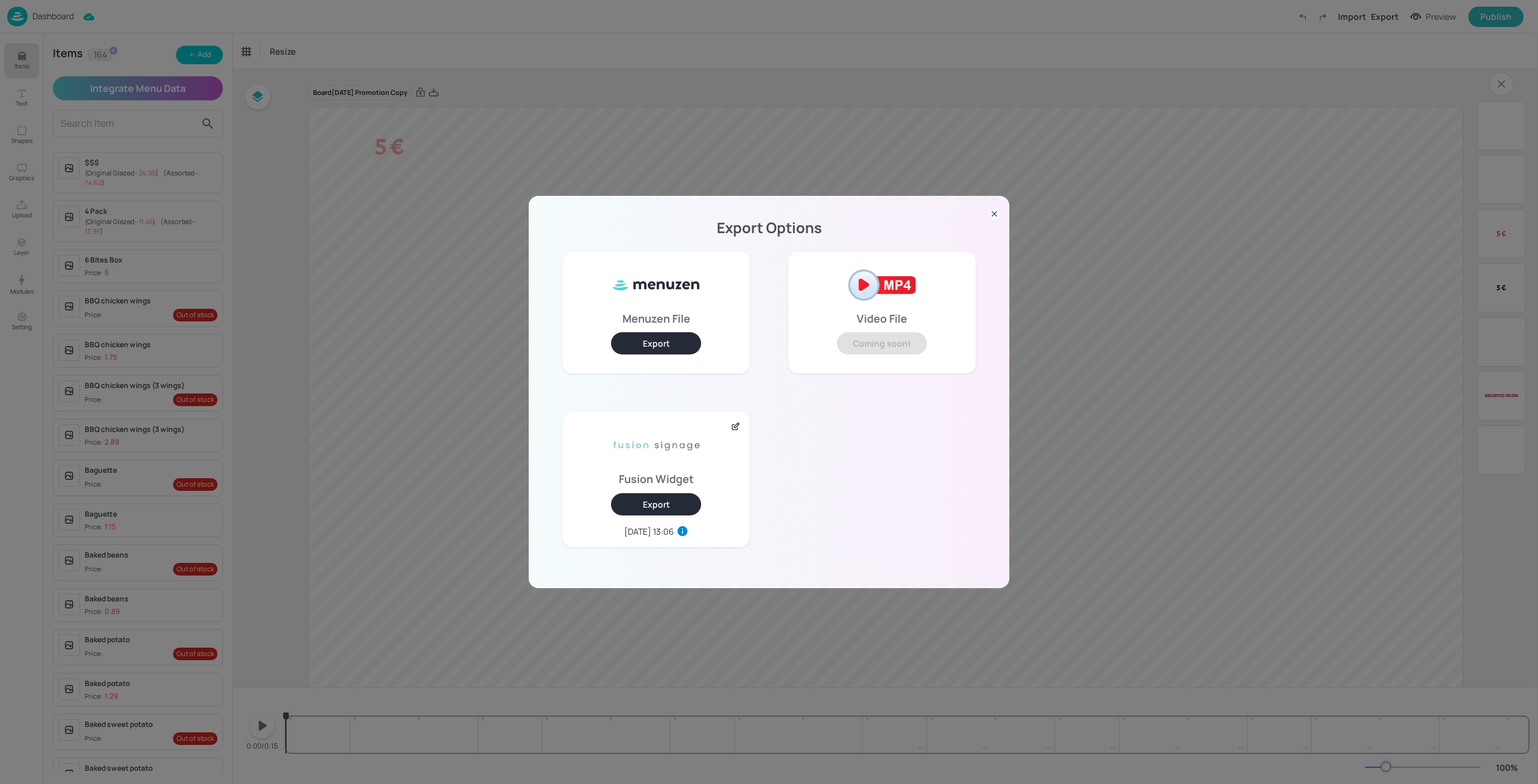
click at [671, 508] on button "Export" at bounding box center [656, 504] width 90 height 22
click at [989, 214] on icon at bounding box center [994, 214] width 12 height 12
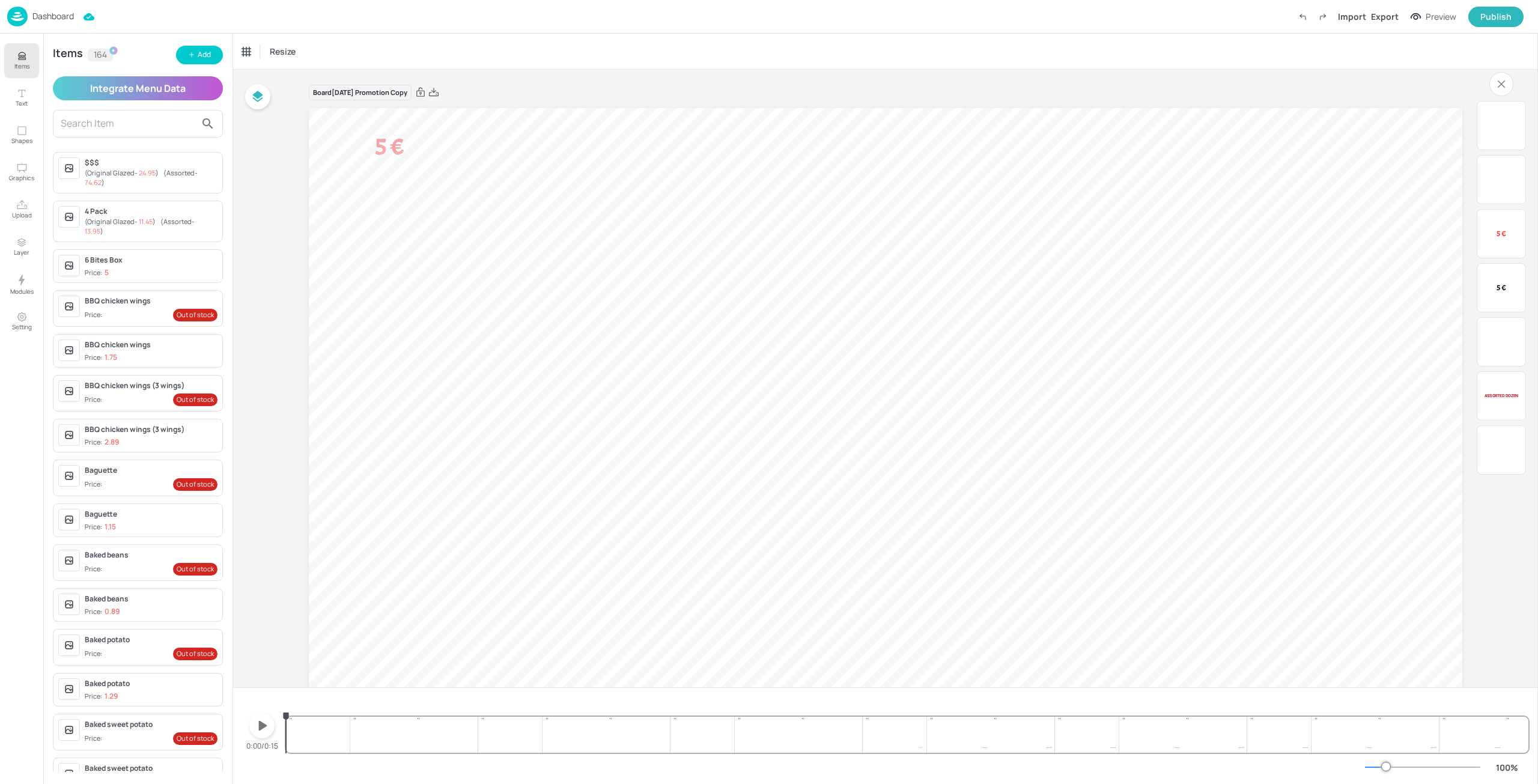
click at [268, 735] on button "button" at bounding box center [262, 726] width 25 height 25
